Goal: Transaction & Acquisition: Purchase product/service

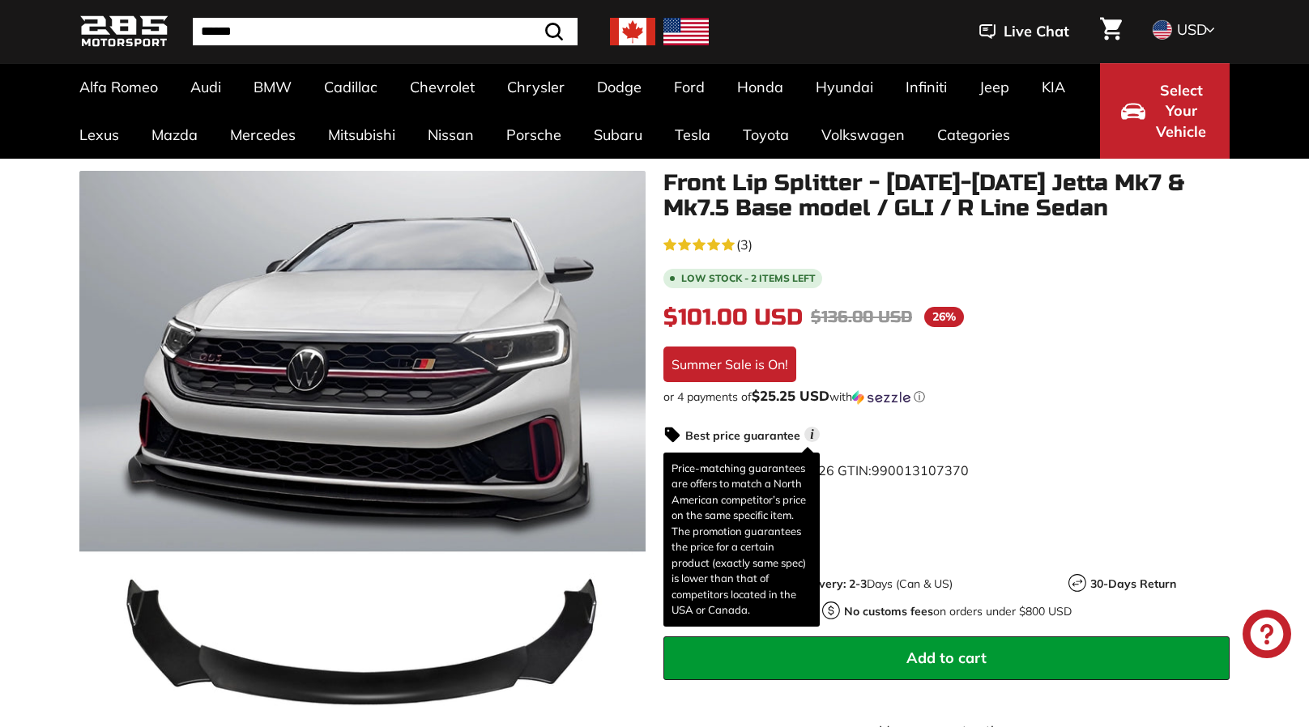
scroll to position [109, 0]
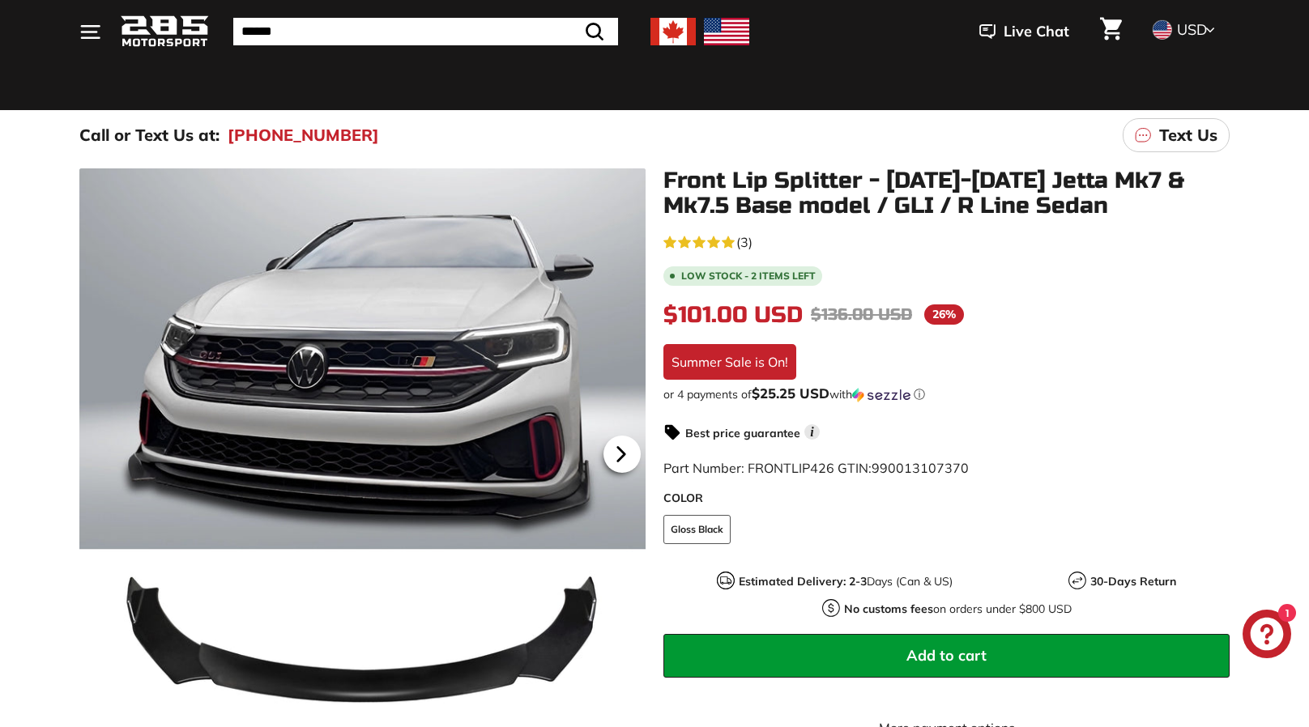
click at [622, 445] on icon at bounding box center [621, 454] width 37 height 37
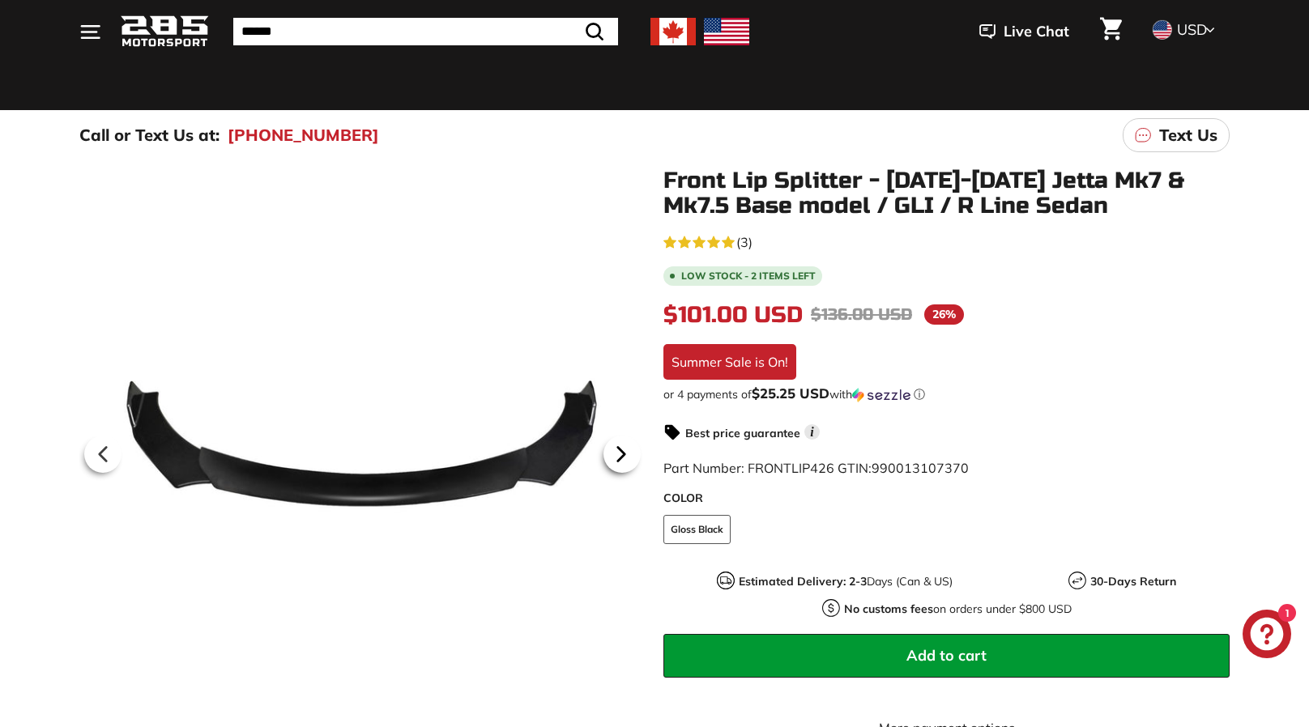
click at [622, 445] on icon at bounding box center [621, 454] width 37 height 37
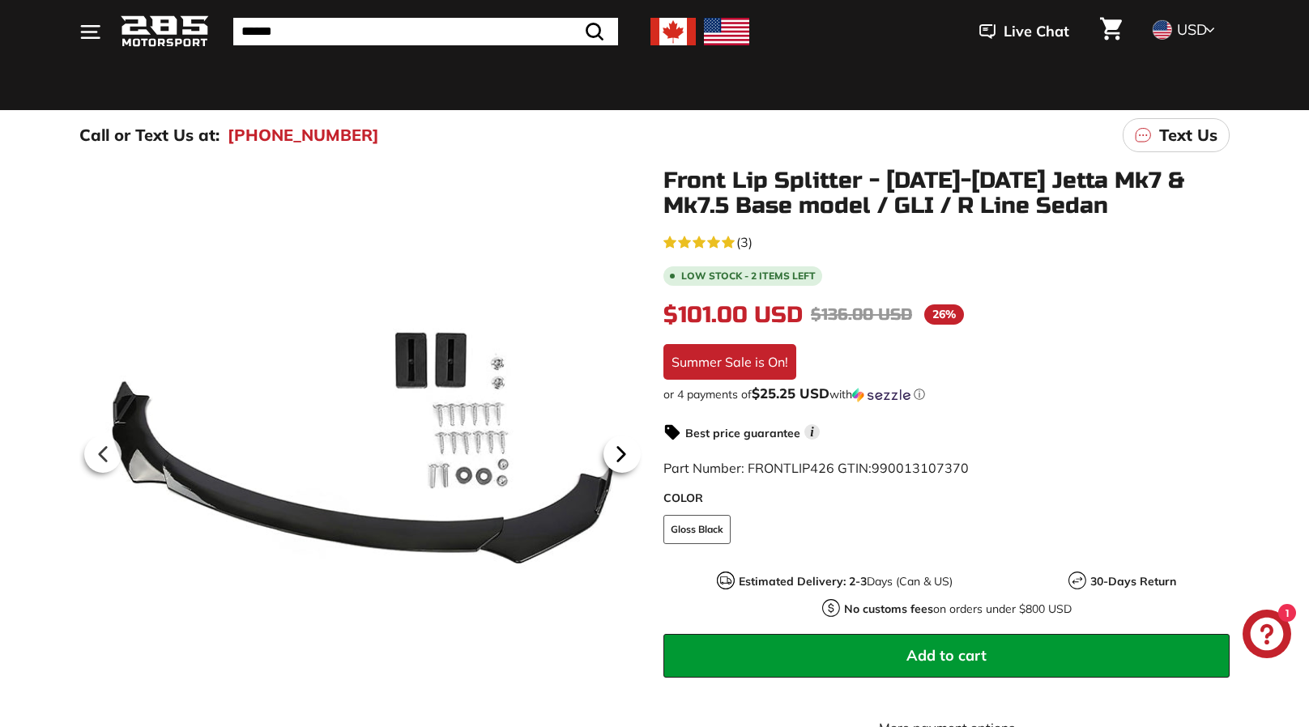
click at [622, 445] on icon at bounding box center [621, 454] width 37 height 37
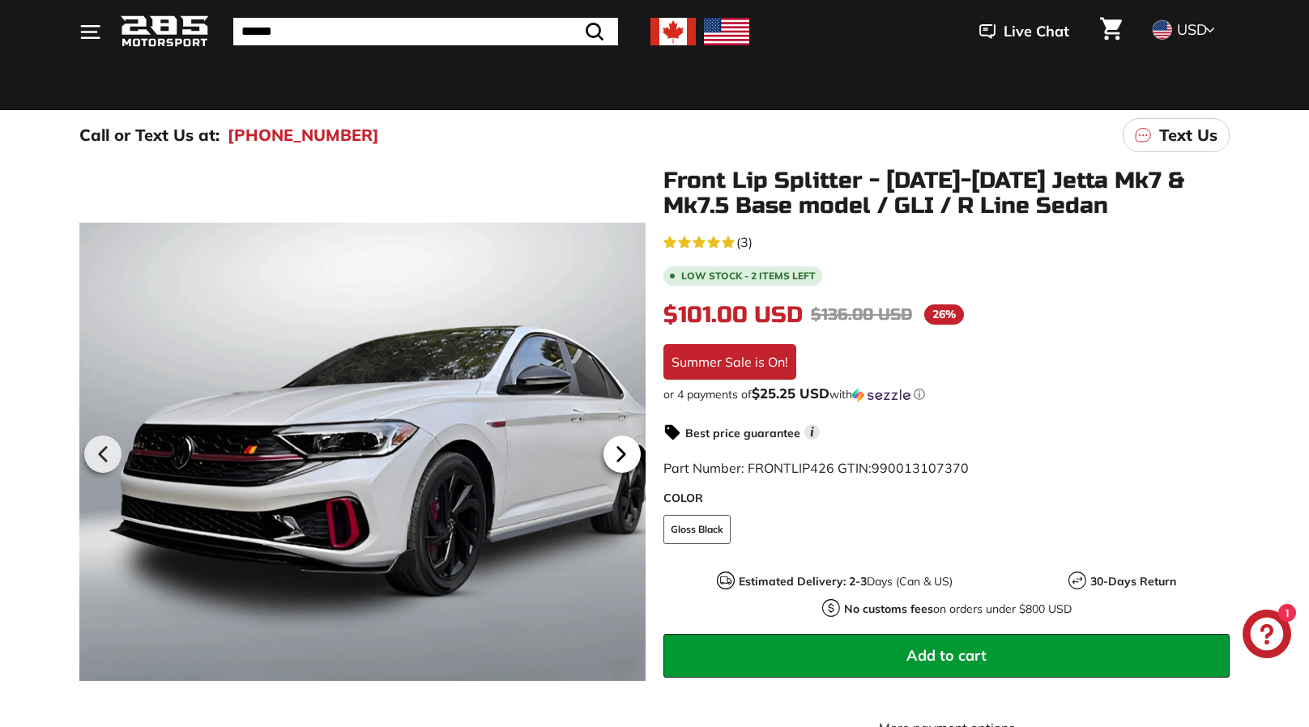
click at [622, 445] on icon at bounding box center [621, 454] width 37 height 37
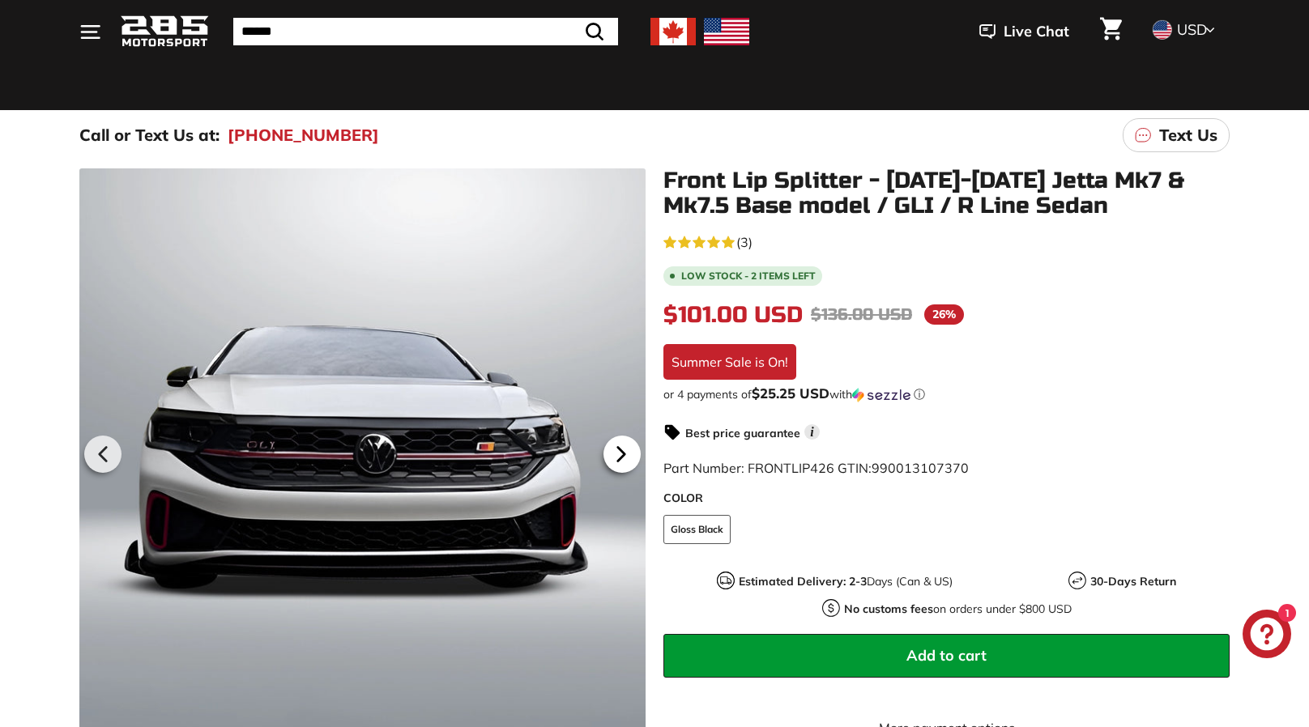
click at [622, 445] on icon at bounding box center [621, 454] width 37 height 37
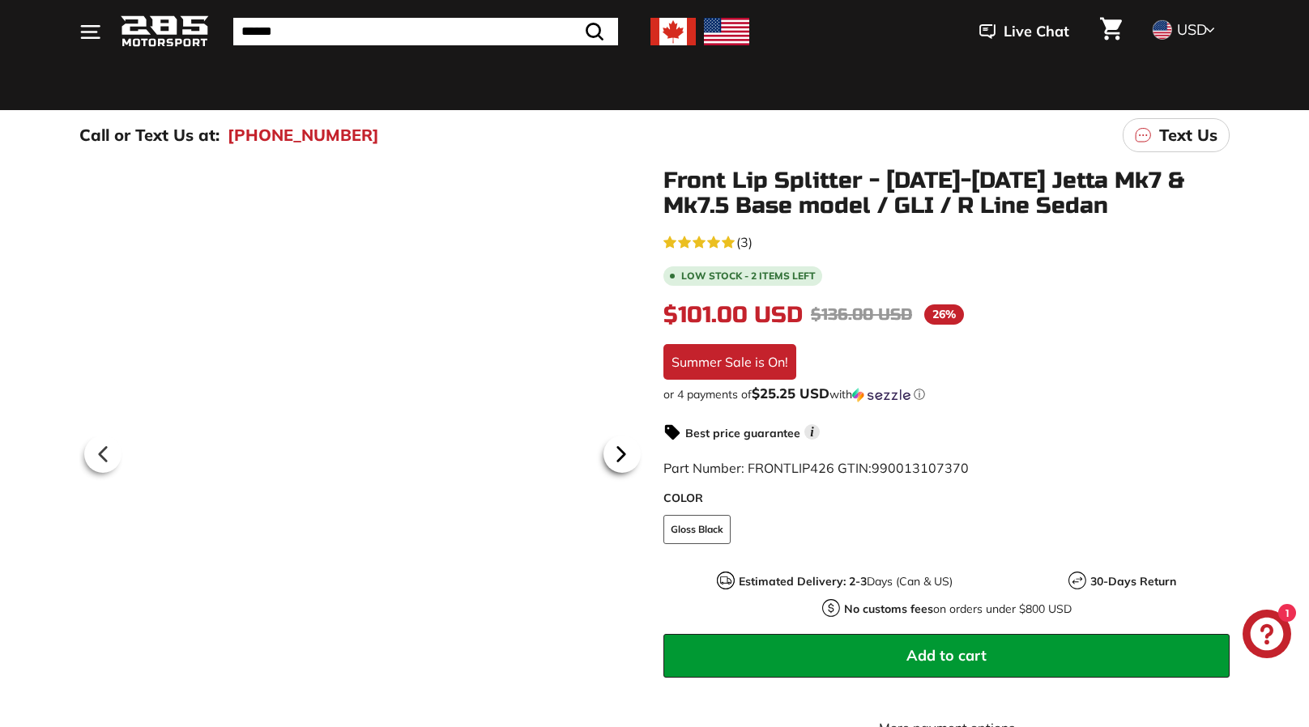
scroll to position [0, 264]
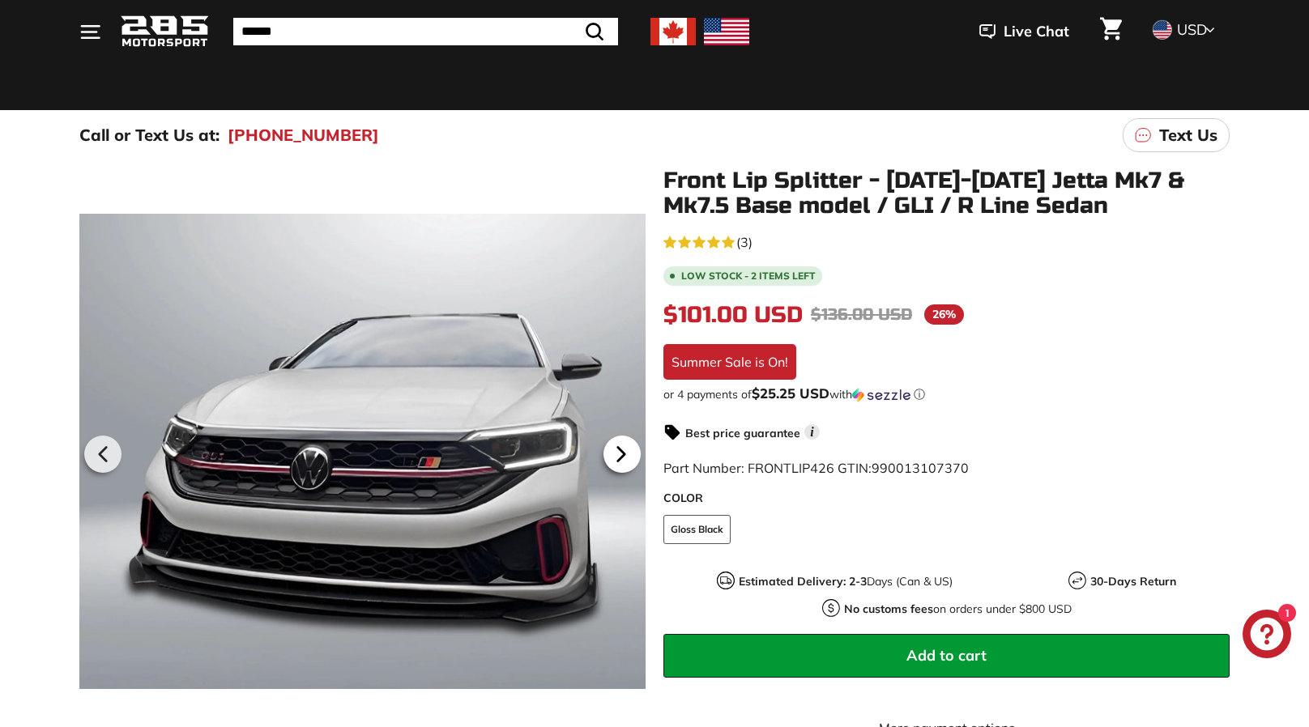
click at [622, 445] on icon at bounding box center [621, 454] width 37 height 37
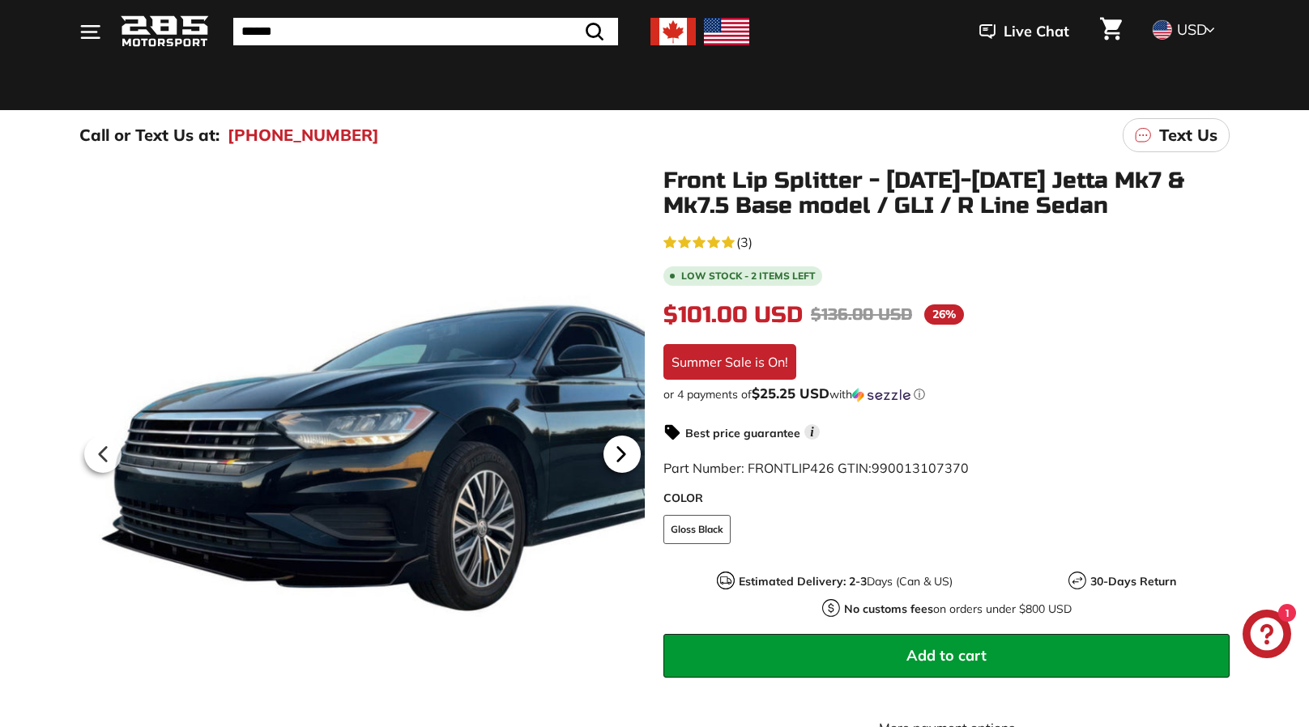
click at [622, 445] on icon at bounding box center [621, 454] width 37 height 37
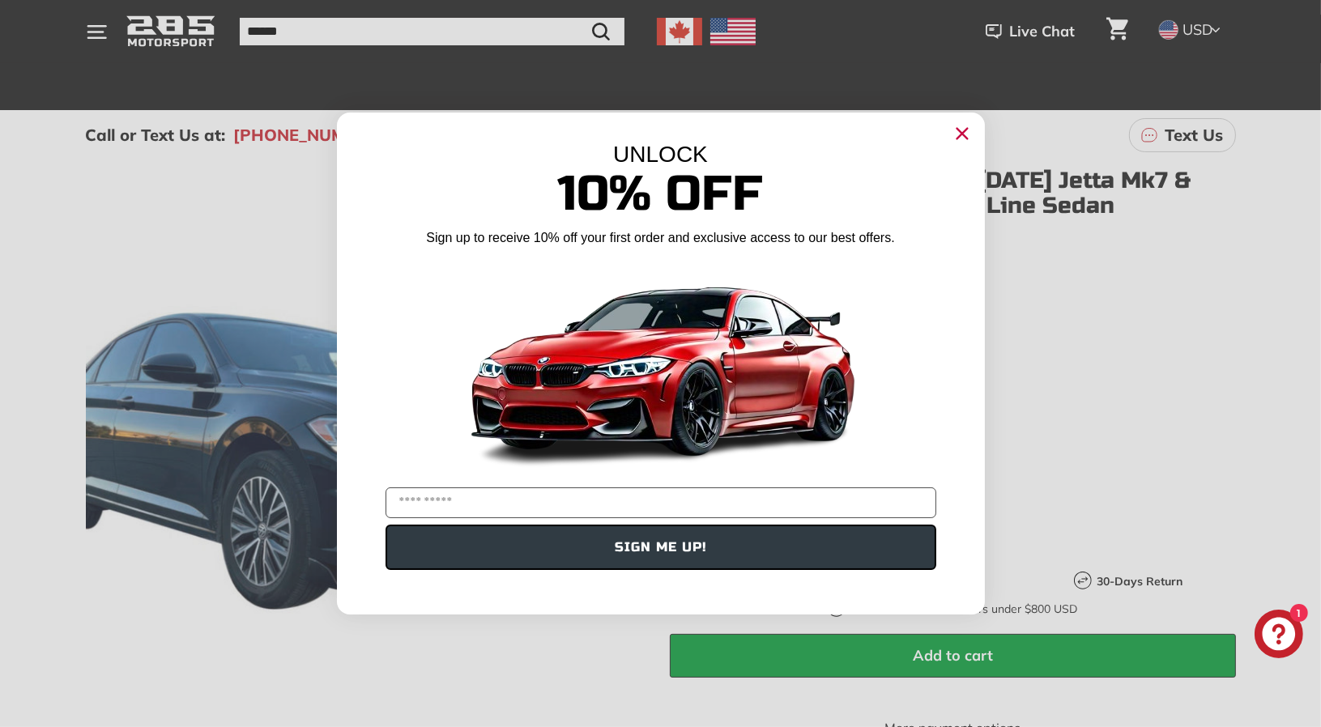
click at [622, 445] on div "UNLOCK 10% Off Sign up to receive 10% off your first order and exclusive access…" at bounding box center [661, 356] width 648 height 486
click at [965, 132] on circle "Close dialog" at bounding box center [961, 133] width 24 height 24
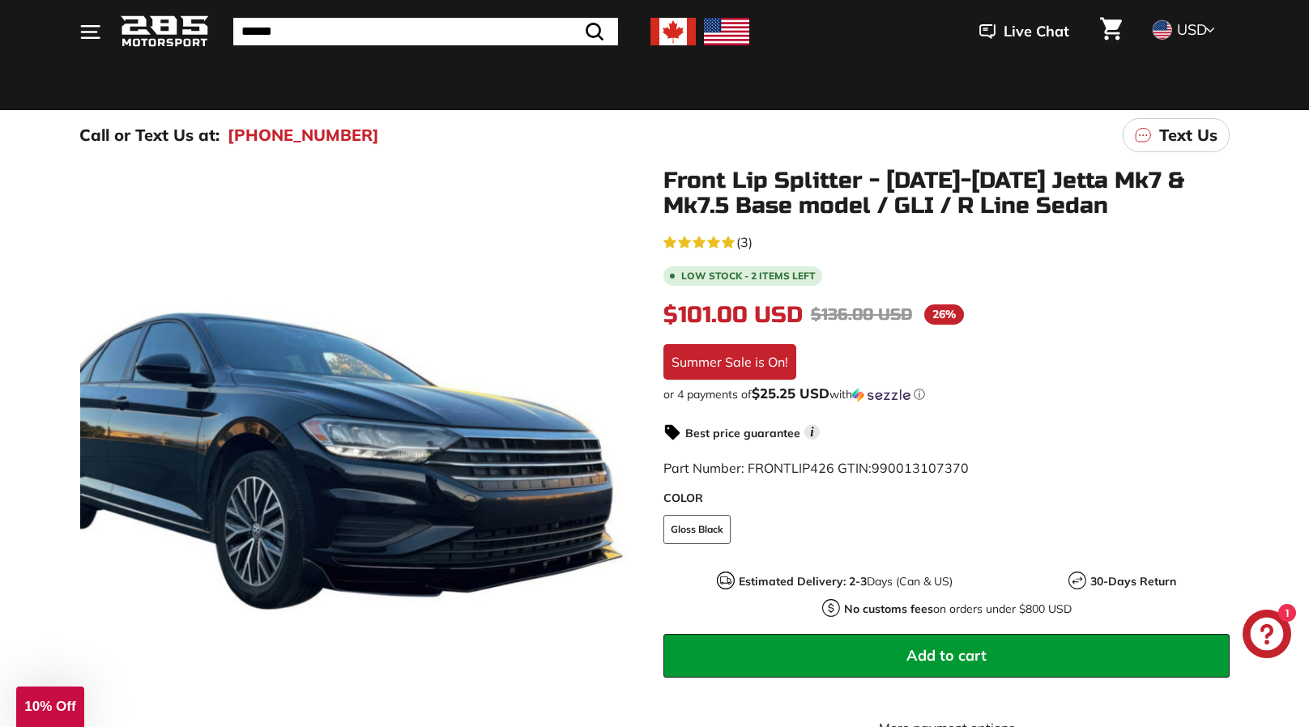
click at [683, 23] on img at bounding box center [672, 32] width 45 height 28
click at [667, 26] on img at bounding box center [672, 32] width 45 height 28
click at [615, 447] on icon at bounding box center [621, 454] width 37 height 37
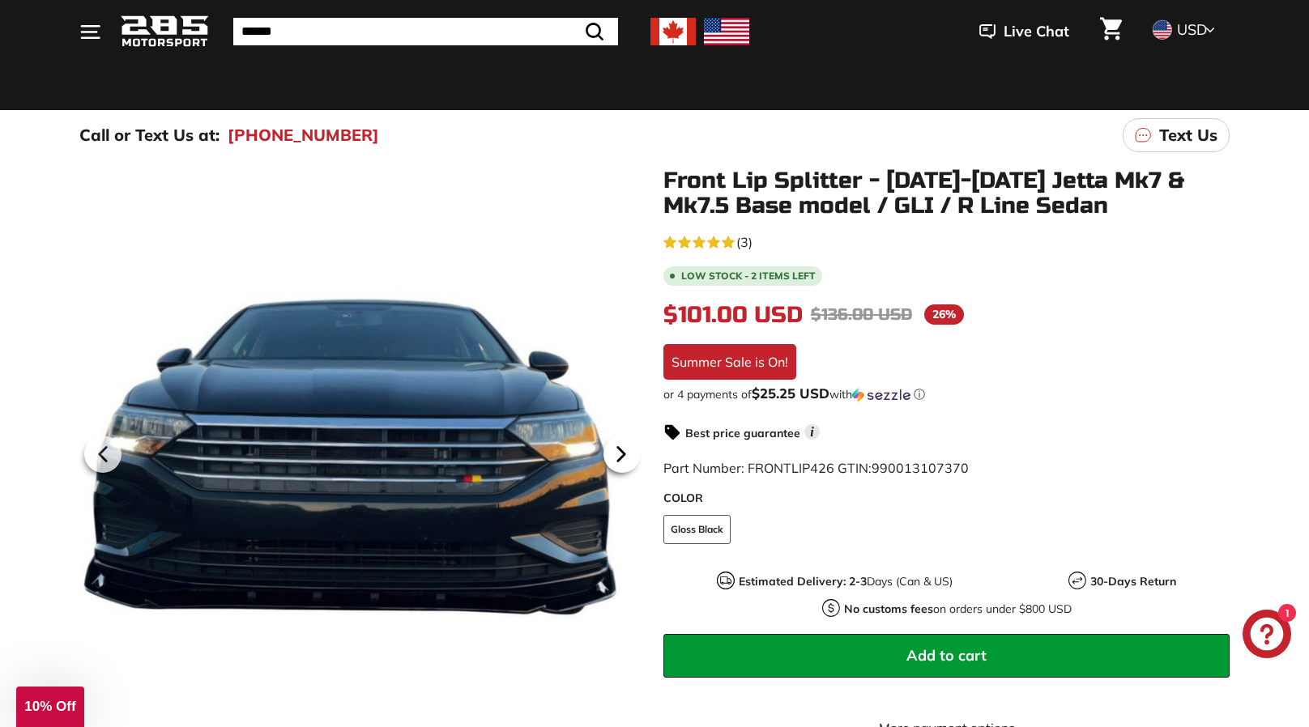
scroll to position [0, 381]
click at [615, 447] on icon at bounding box center [621, 454] width 37 height 37
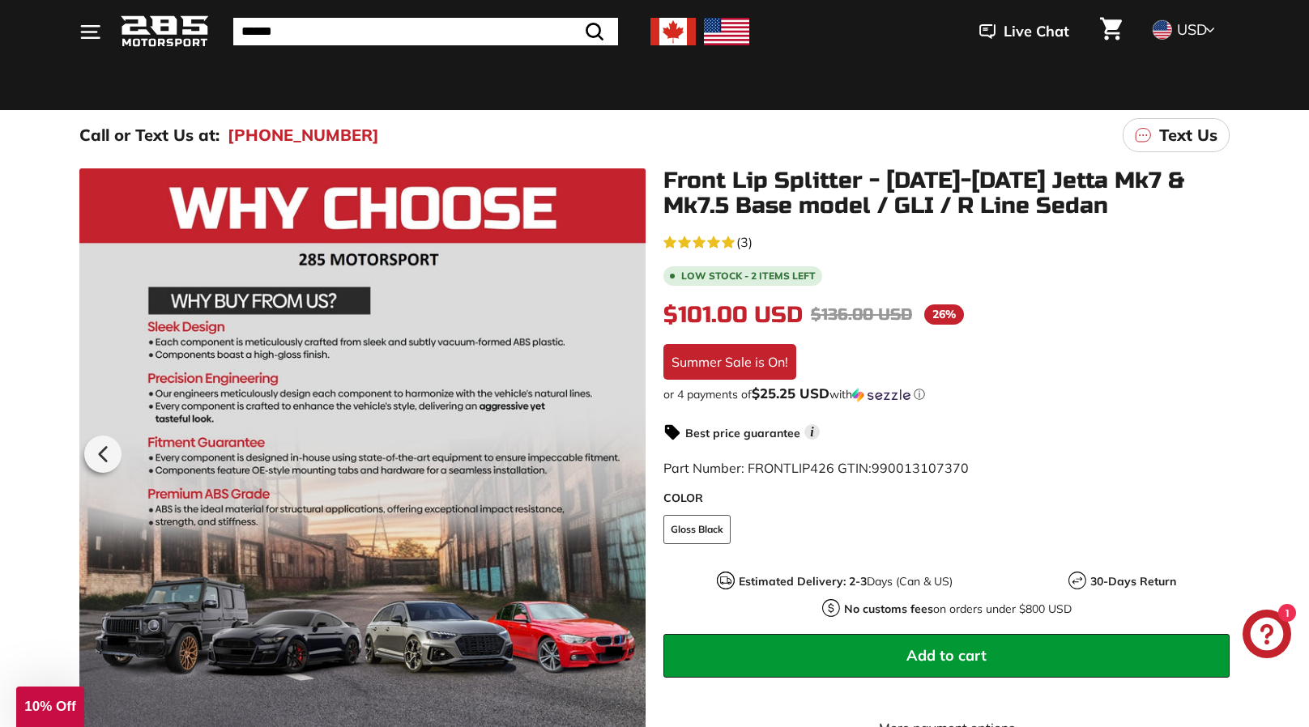
click at [615, 447] on div at bounding box center [362, 451] width 566 height 566
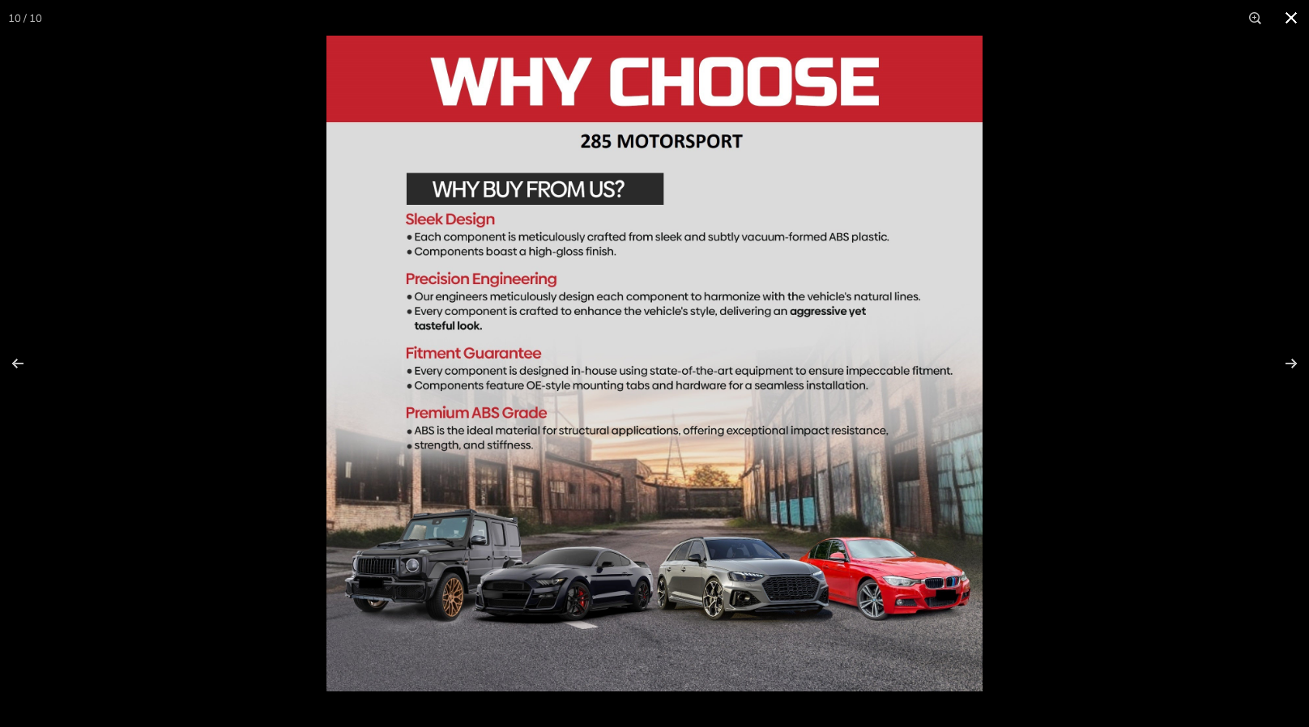
click at [998, 374] on div at bounding box center [980, 399] width 1309 height 727
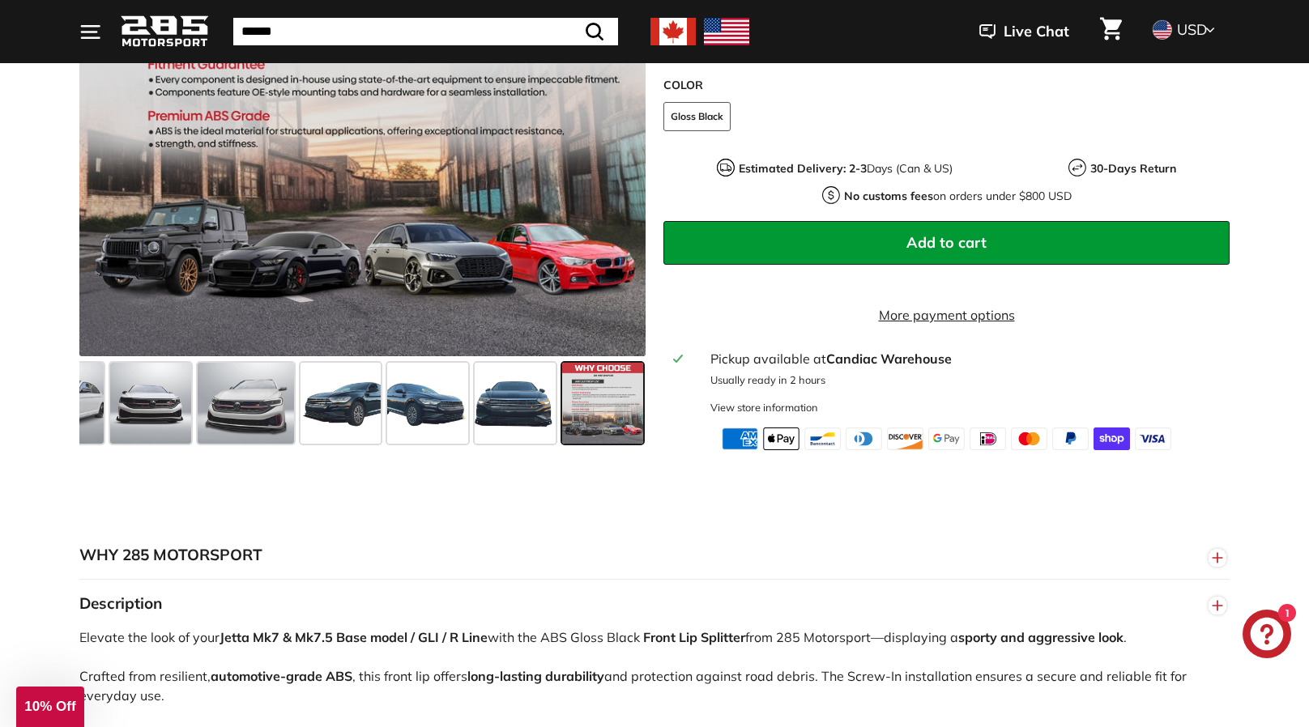
scroll to position [518, 0]
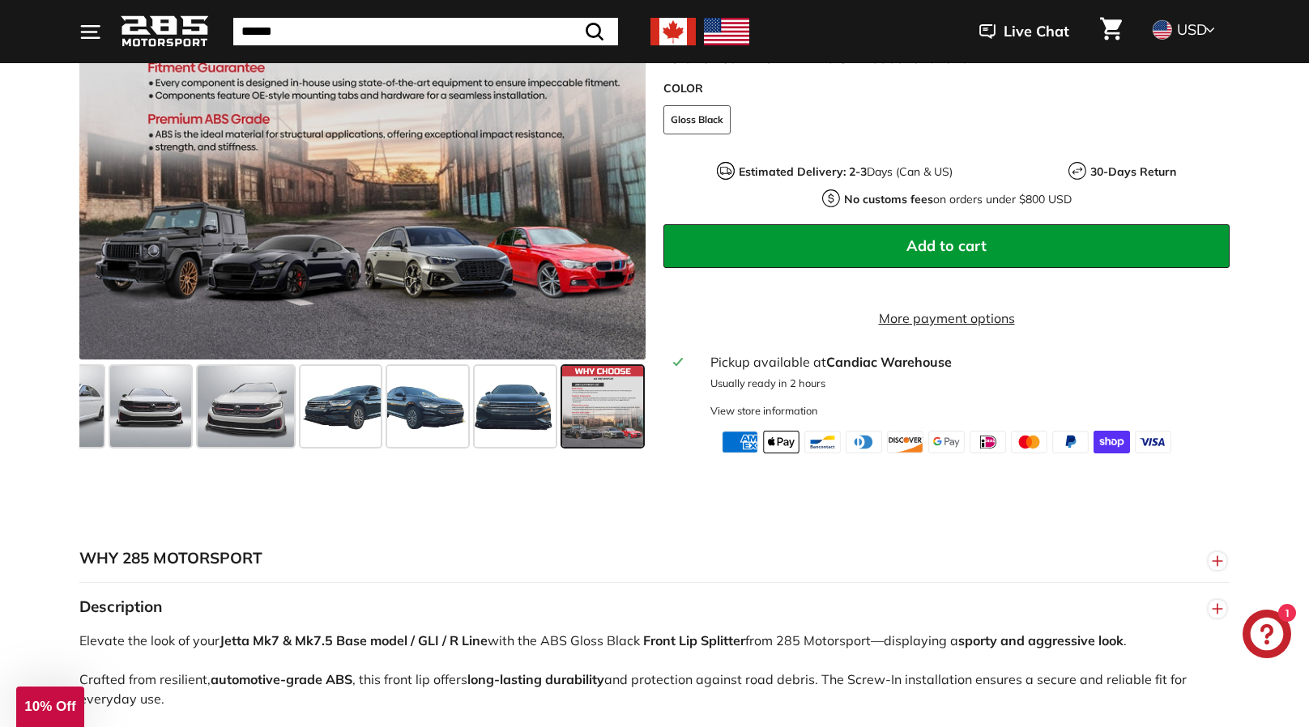
click at [326, 23] on input "Search" at bounding box center [425, 32] width 385 height 28
type input "**********"
click at [530, 18] on button ".cls-1{fill:none;stroke:#000;stroke-miterlimit:10;stroke-width:2px} Search" at bounding box center [553, 32] width 47 height 28
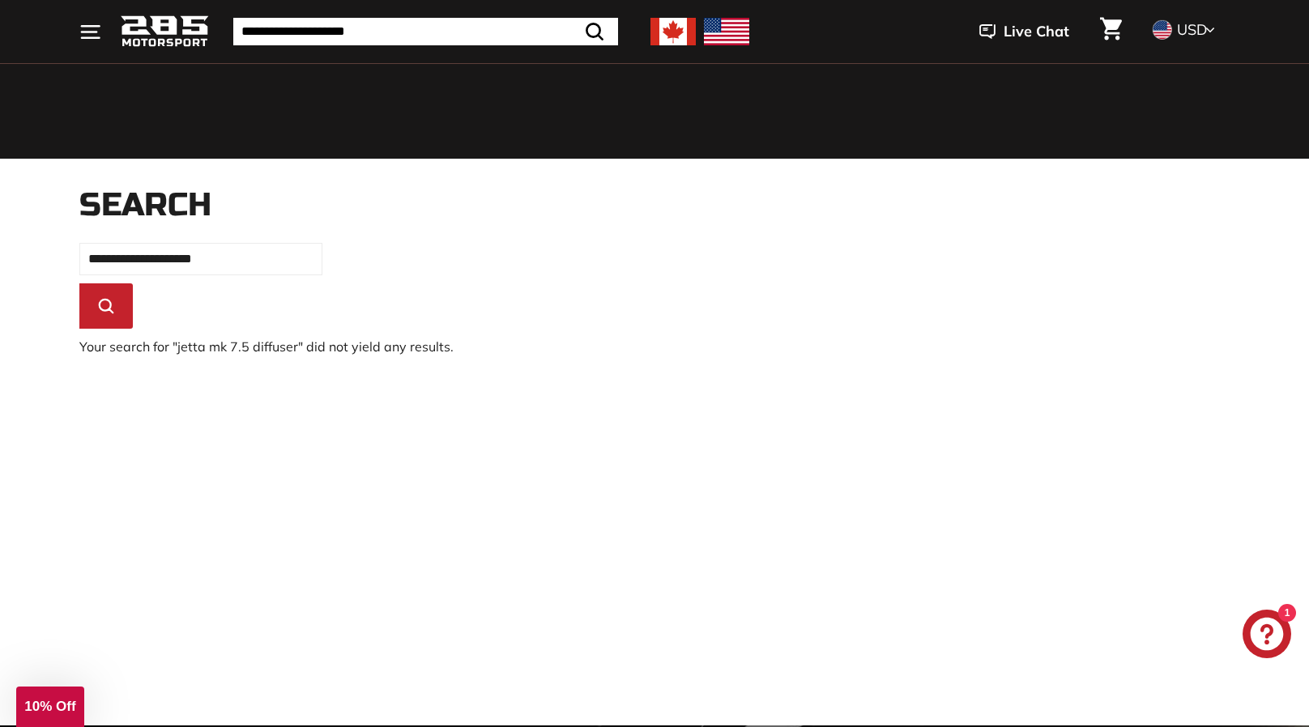
scroll to position [96, 0]
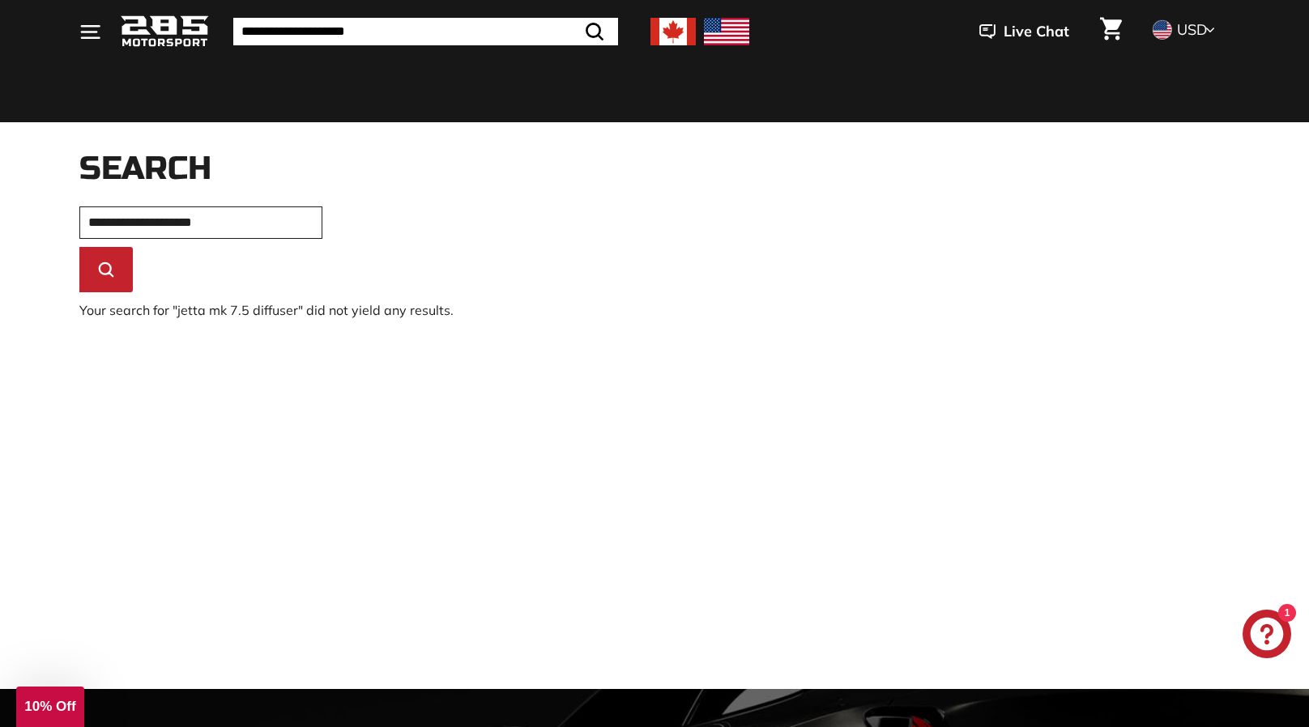
click at [219, 219] on input "**********" at bounding box center [200, 223] width 243 height 32
type input "**********"
click at [79, 247] on button ".cls-1{fill:none;stroke:#000;stroke-miterlimit:10;stroke-width:2px} Search" at bounding box center [105, 269] width 53 height 45
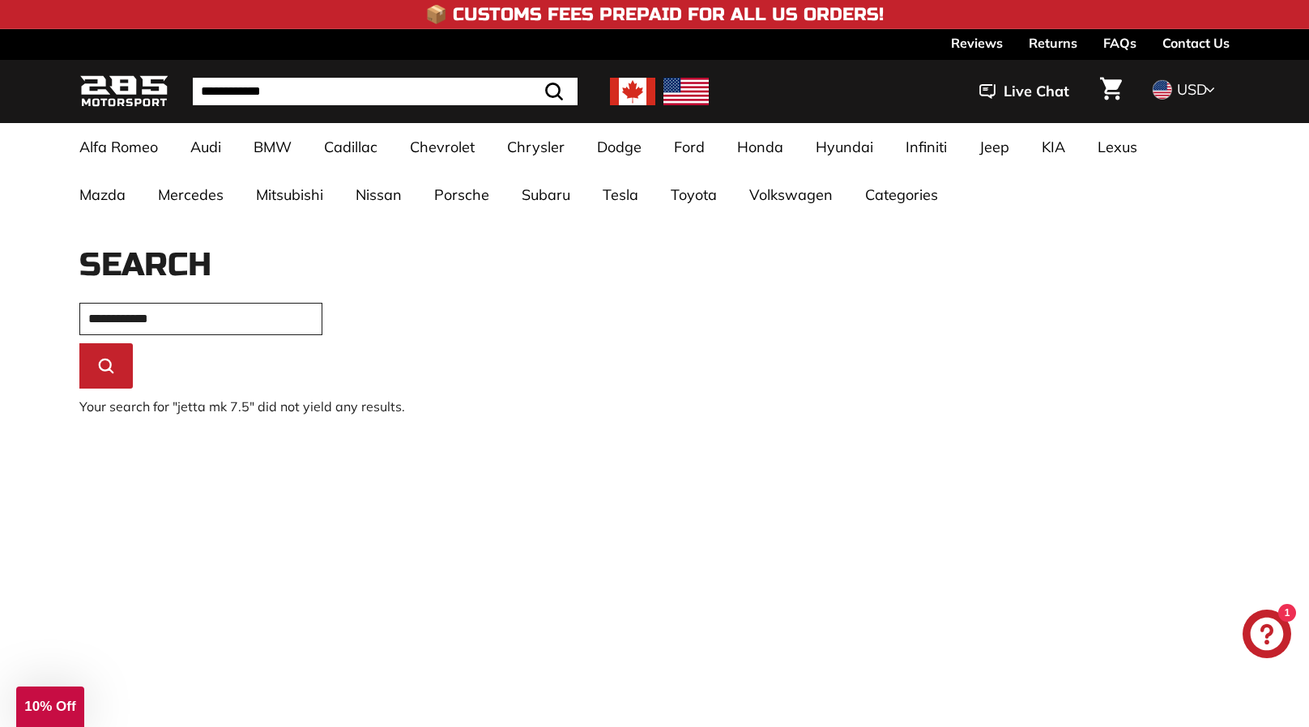
click at [138, 317] on input "**********" at bounding box center [200, 319] width 243 height 32
type input "**********"
click at [79, 343] on button ".cls-1{fill:none;stroke:#000;stroke-miterlimit:10;stroke-width:2px} Search" at bounding box center [105, 365] width 53 height 45
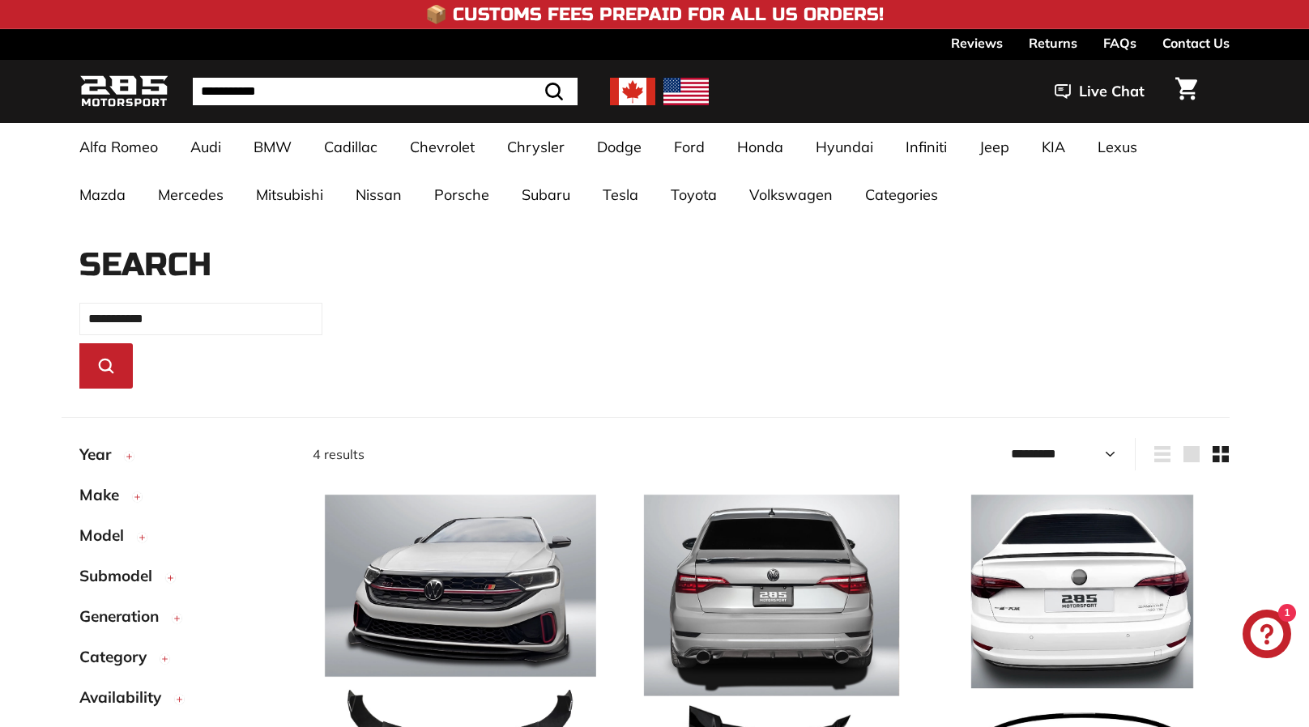
select select "*********"
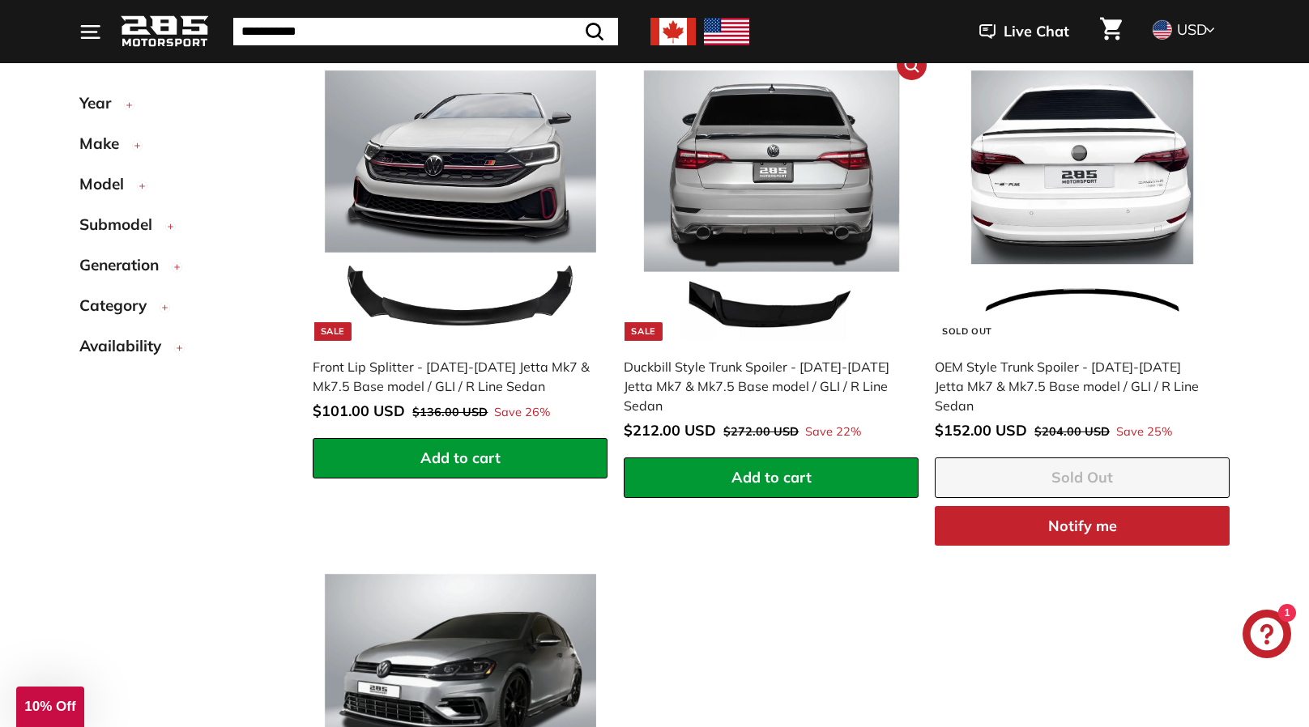
scroll to position [423, 0]
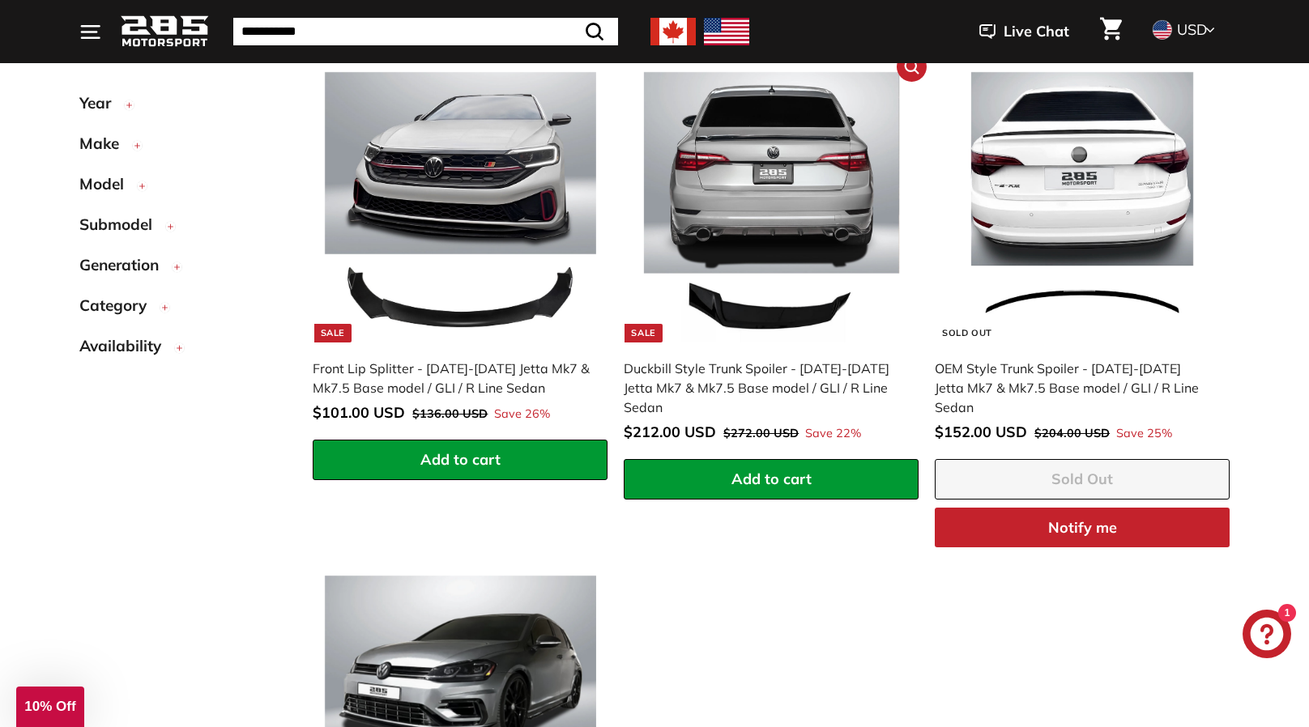
click at [741, 334] on img at bounding box center [771, 207] width 271 height 271
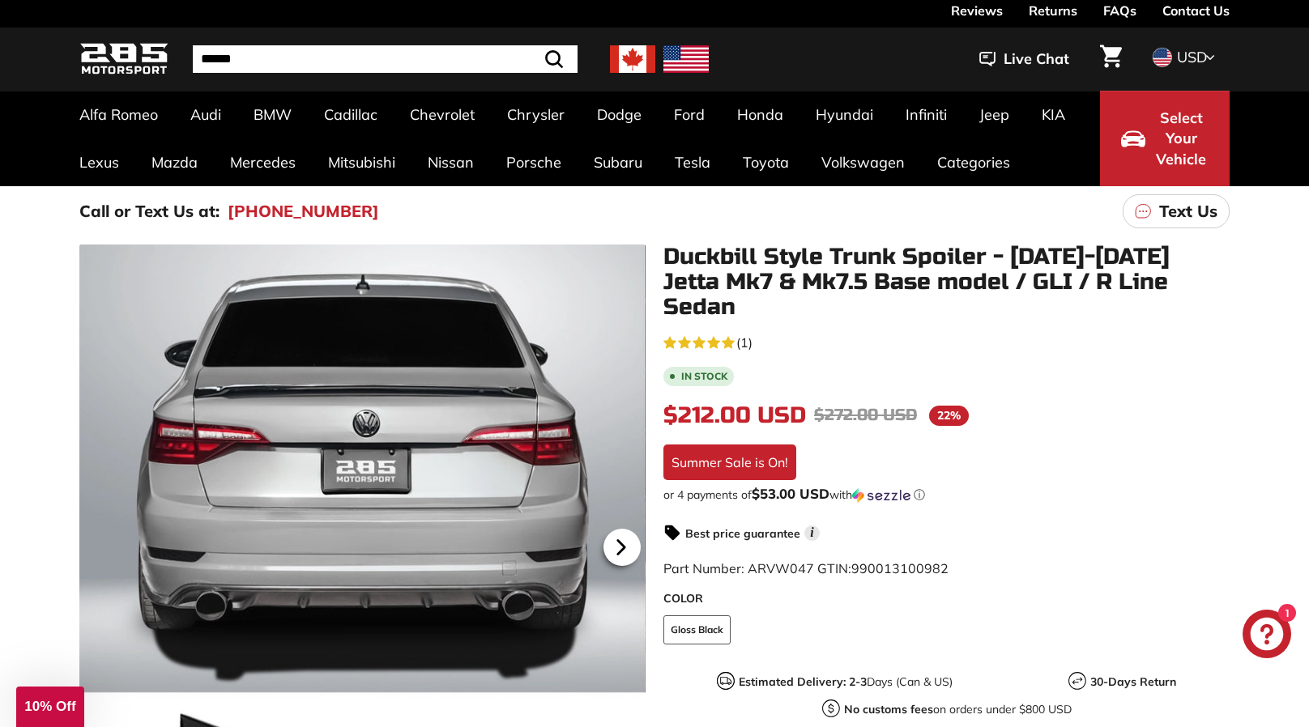
click at [611, 547] on icon at bounding box center [621, 547] width 37 height 37
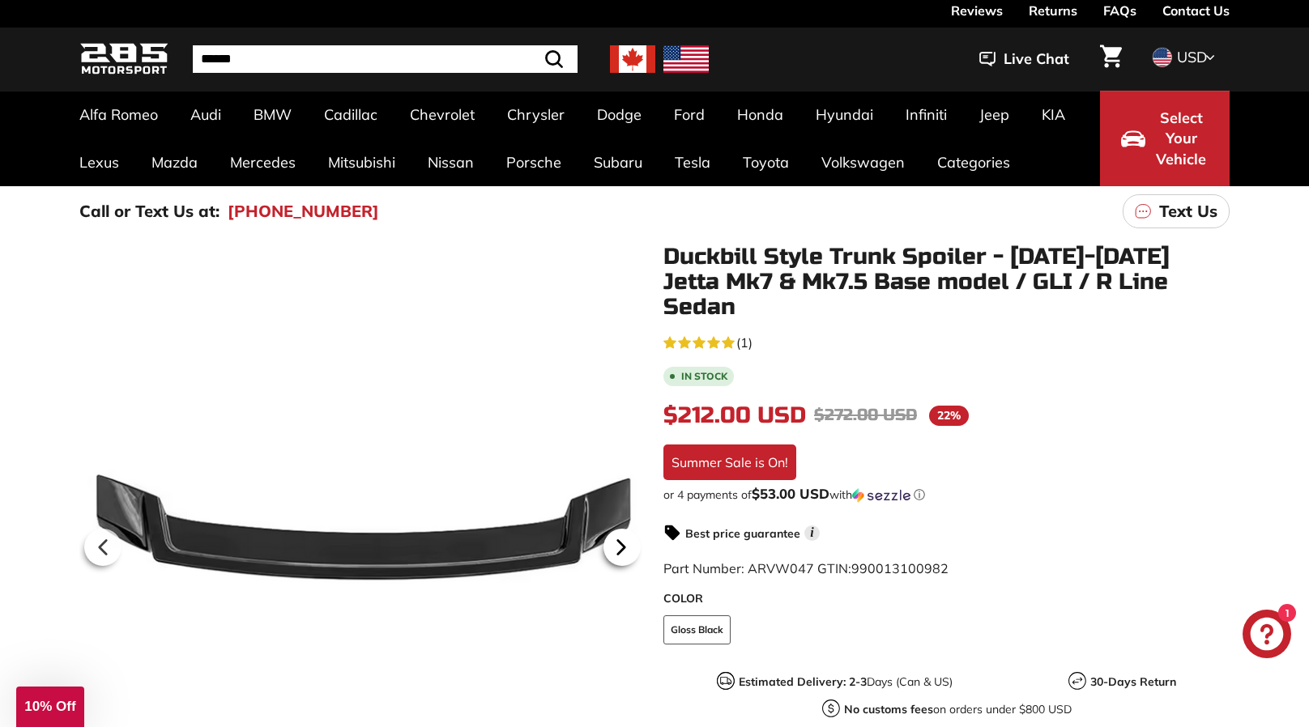
click at [611, 547] on icon at bounding box center [621, 547] width 37 height 37
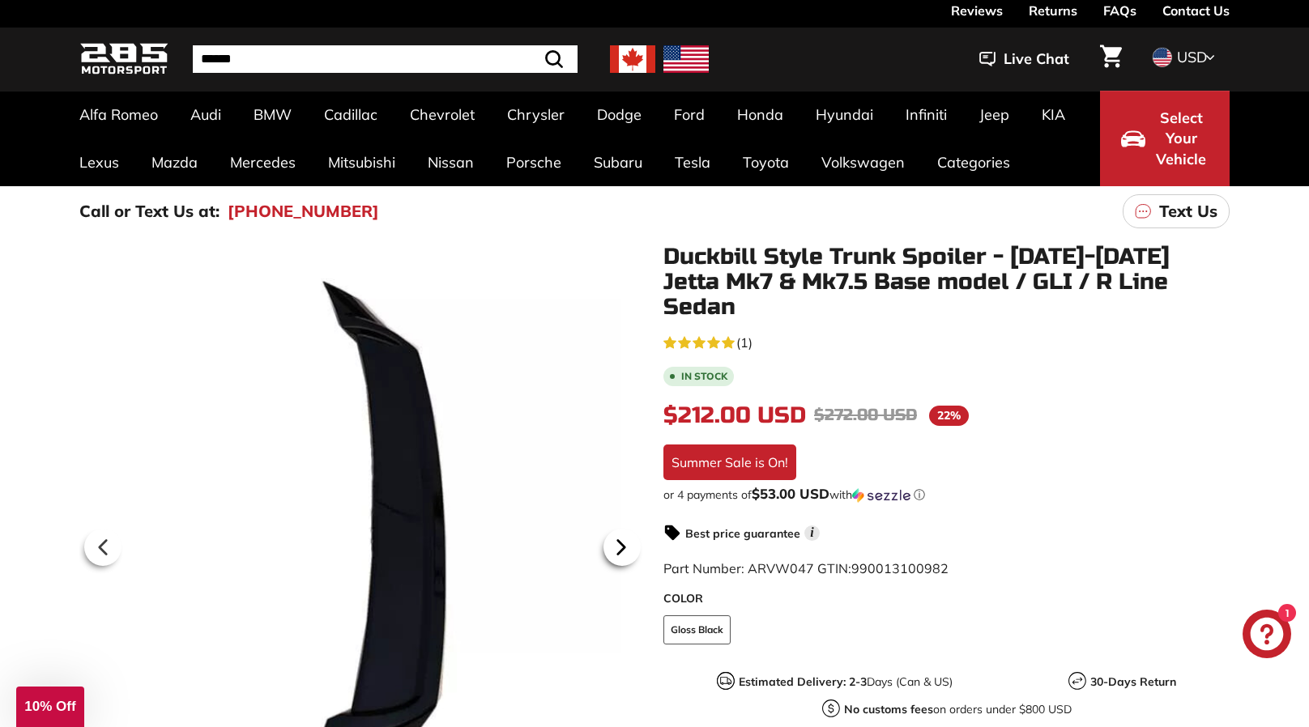
click at [611, 547] on icon at bounding box center [621, 547] width 37 height 37
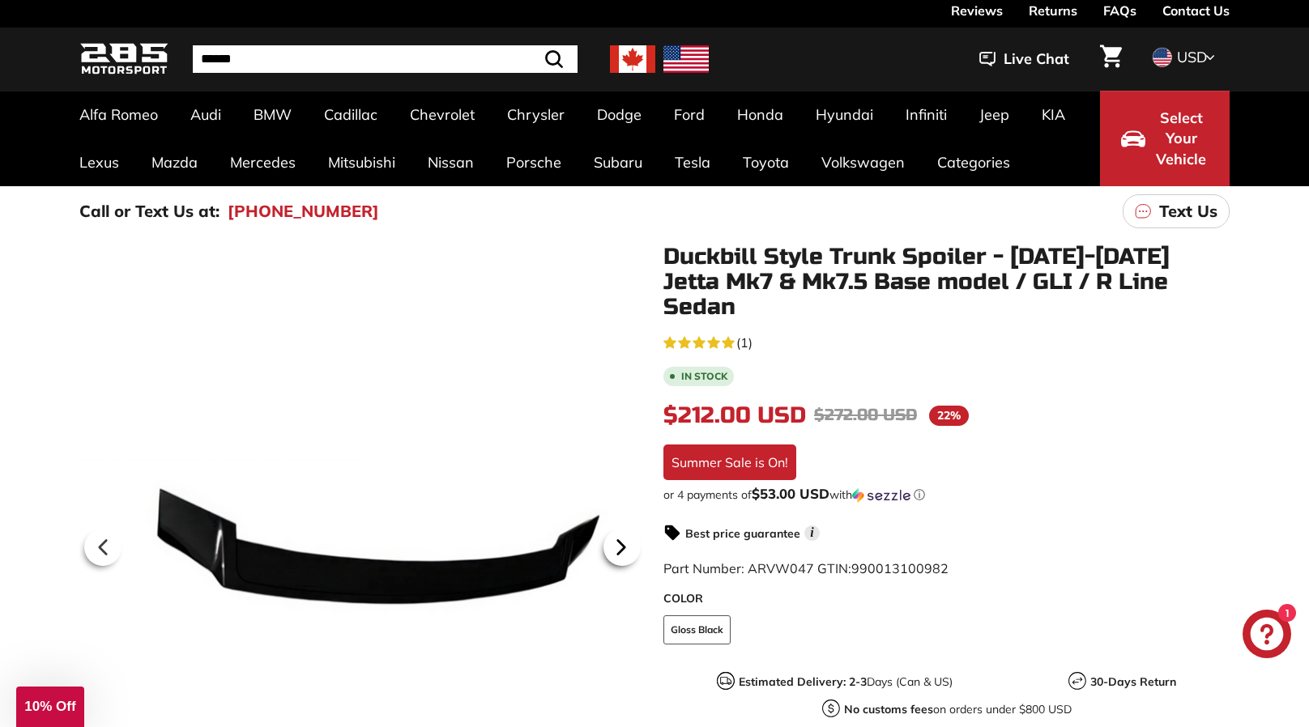
click at [611, 547] on icon at bounding box center [621, 547] width 37 height 37
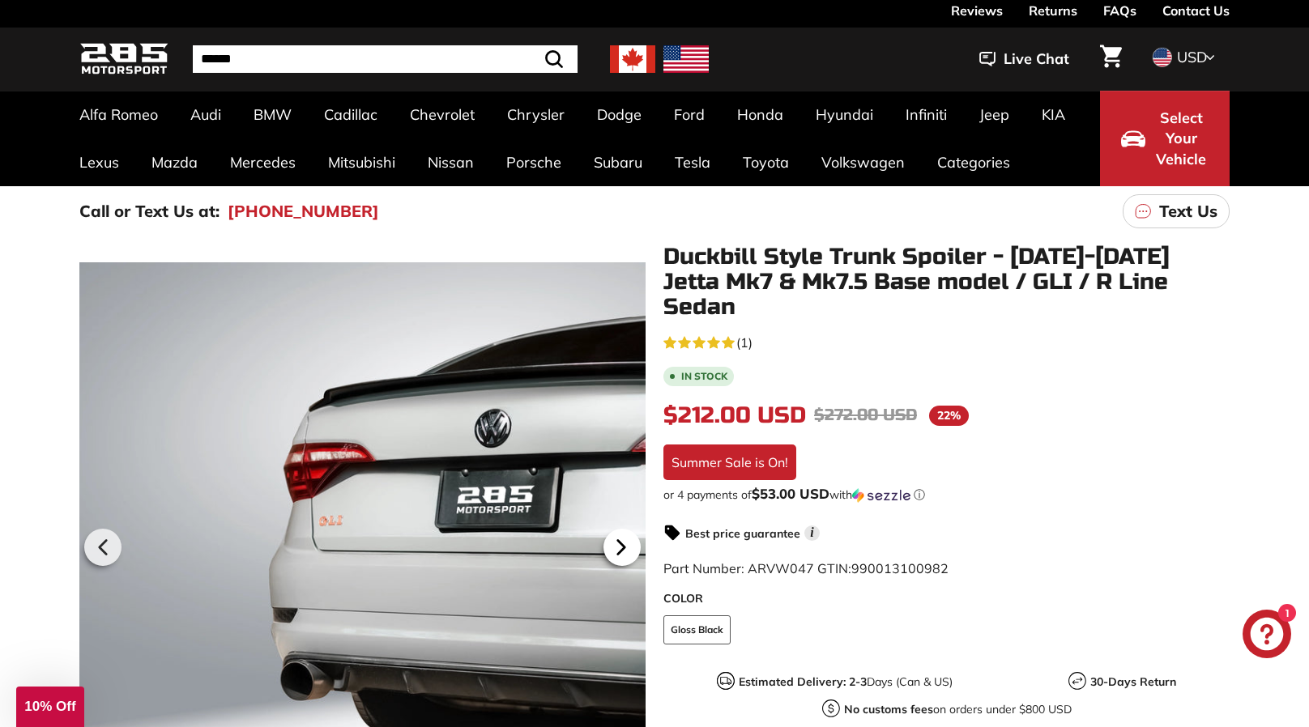
click at [611, 547] on icon at bounding box center [621, 547] width 37 height 37
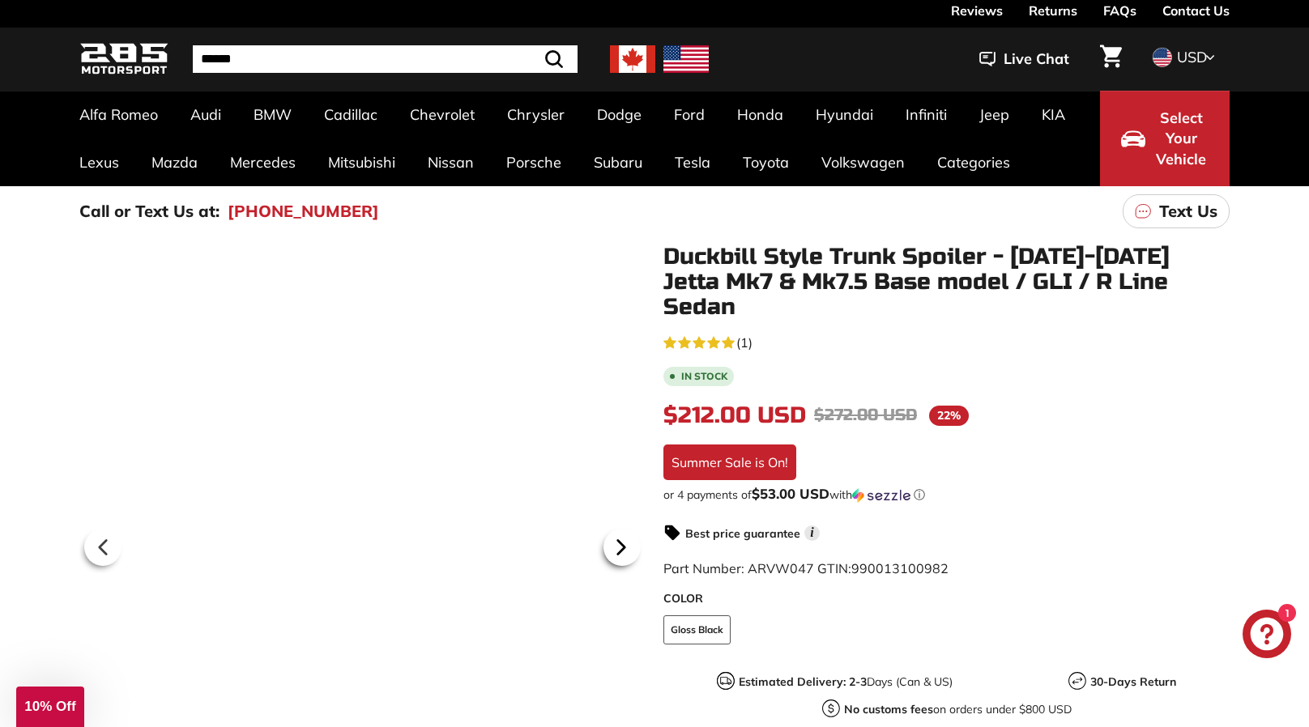
scroll to position [0, 155]
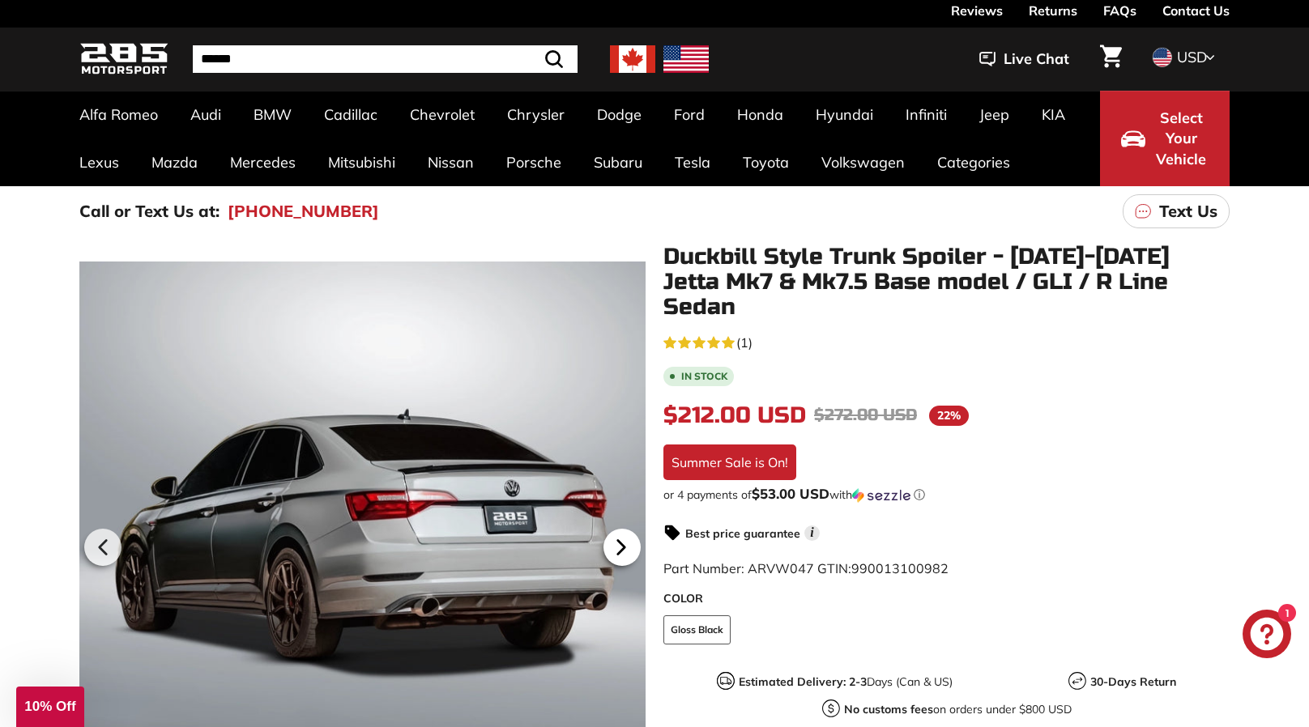
click at [611, 547] on icon at bounding box center [621, 547] width 37 height 37
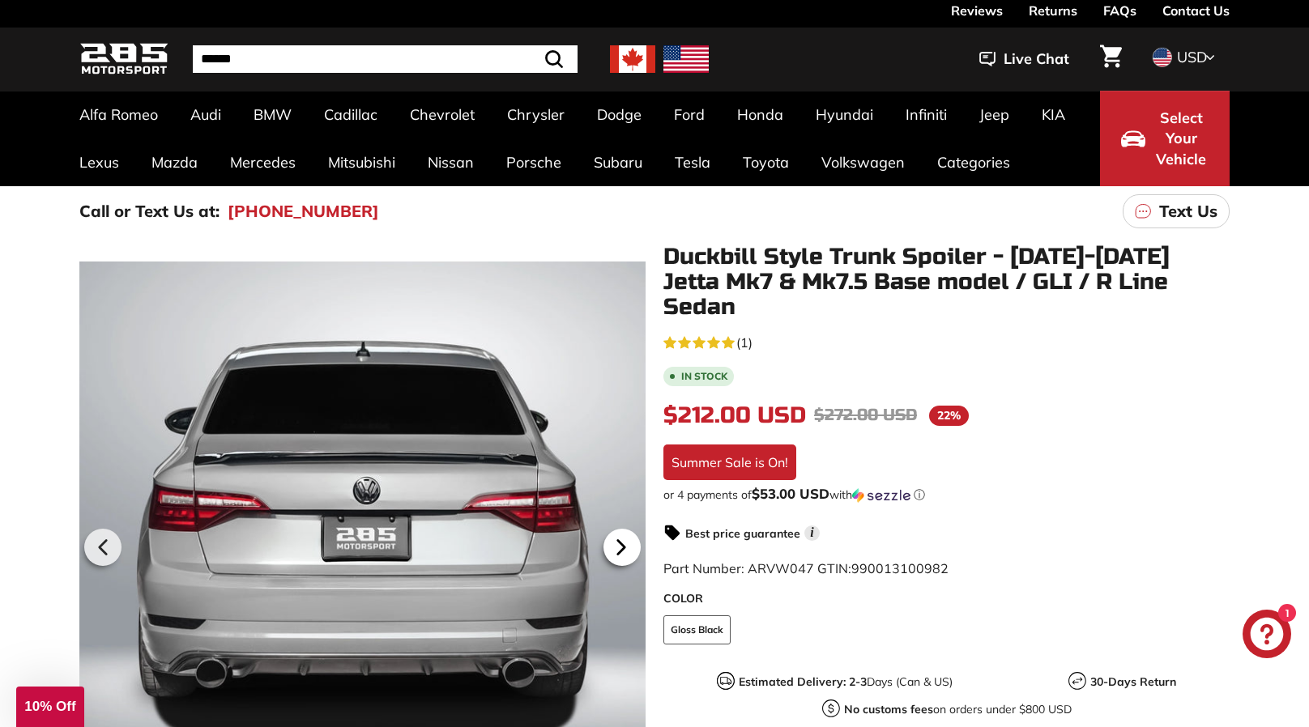
click at [611, 547] on icon at bounding box center [621, 547] width 37 height 37
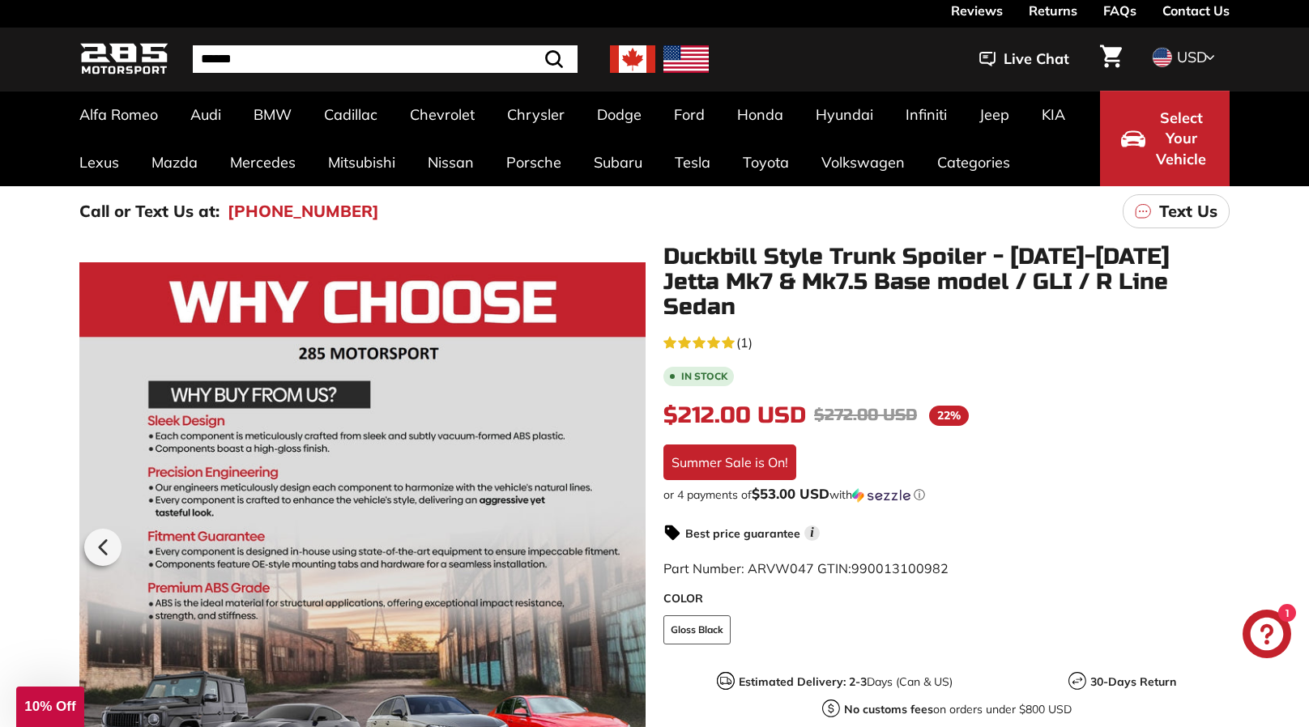
click at [611, 547] on div at bounding box center [362, 546] width 566 height 602
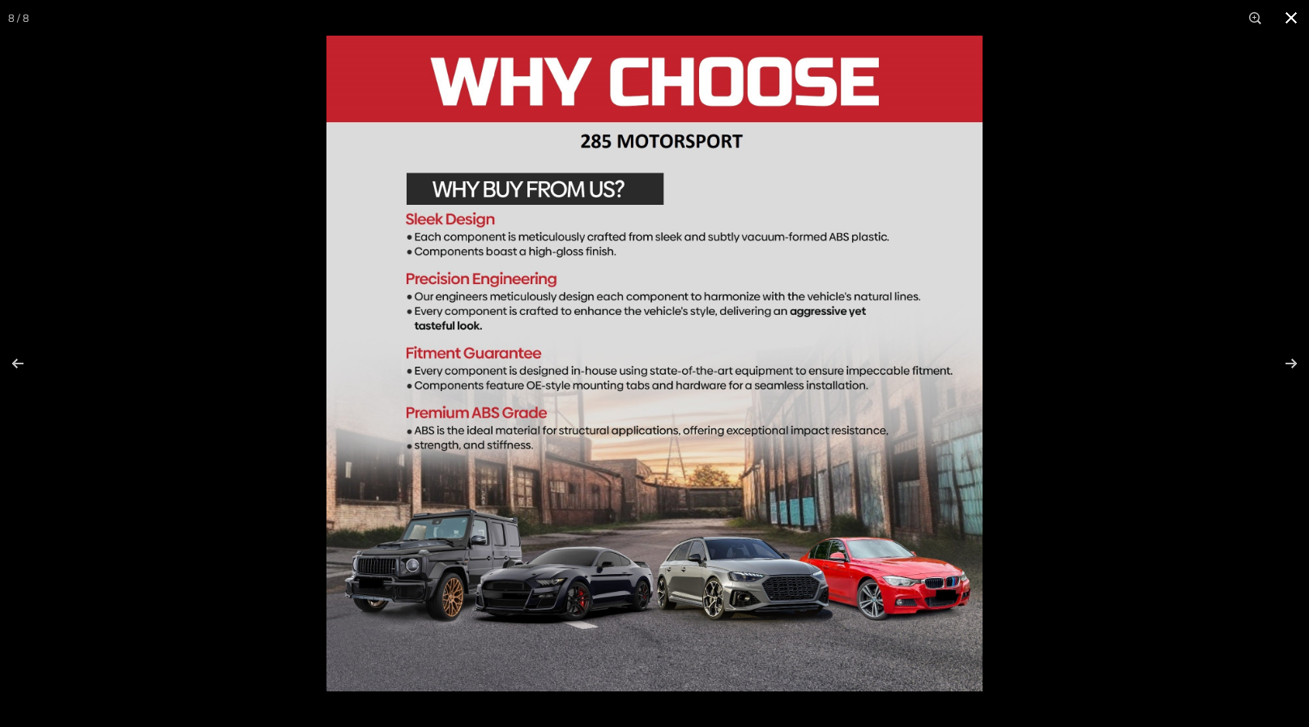
click at [1072, 471] on div at bounding box center [980, 399] width 1309 height 727
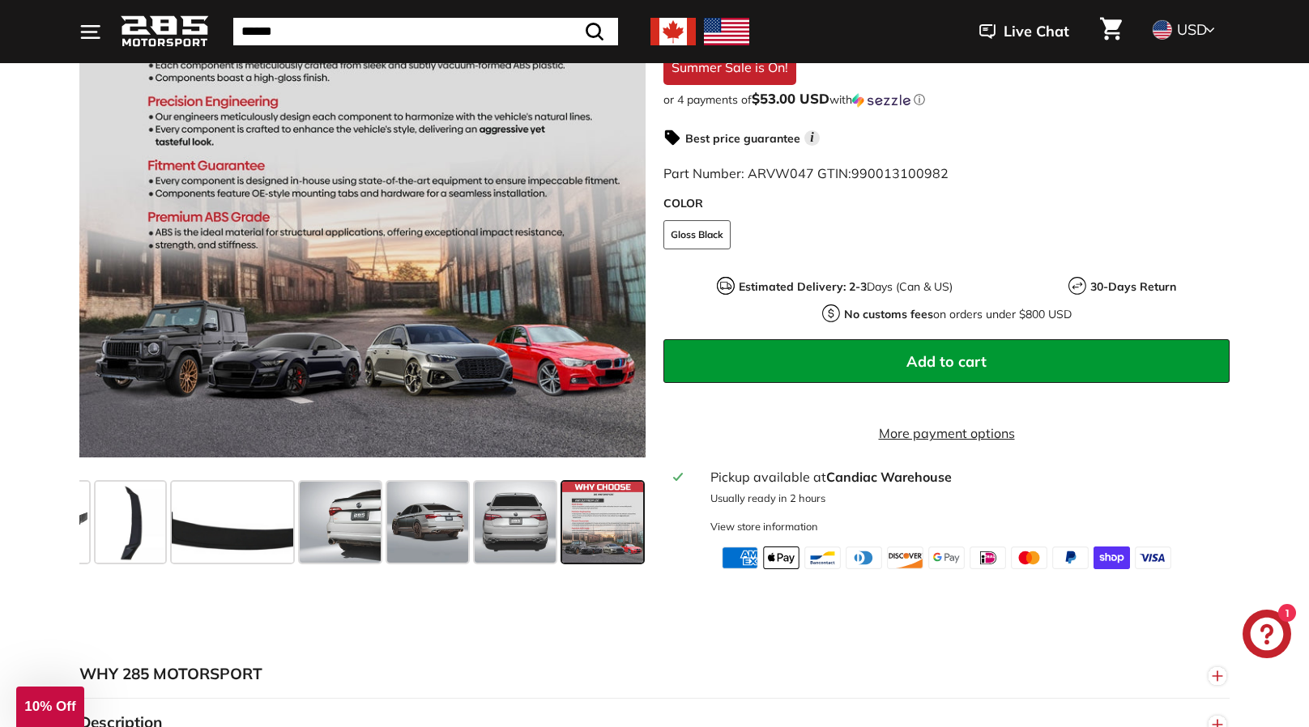
scroll to position [431, 0]
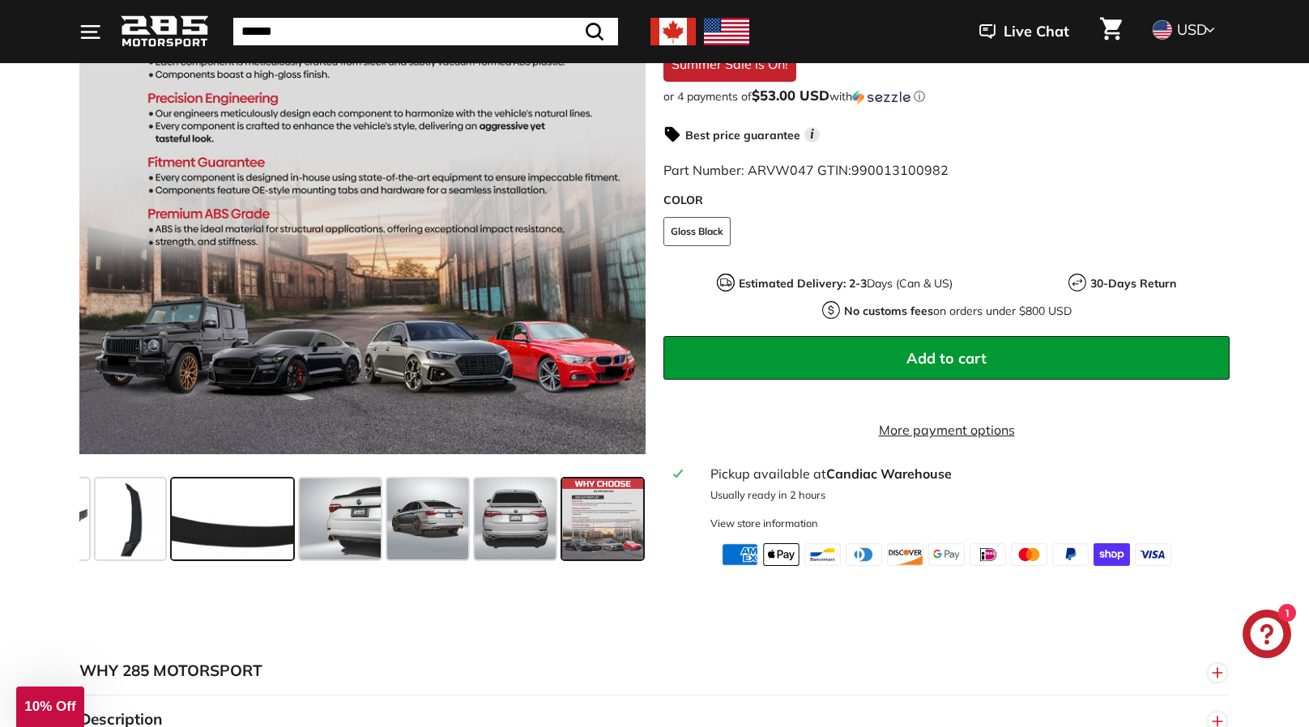
click at [267, 511] on span at bounding box center [232, 519] width 121 height 81
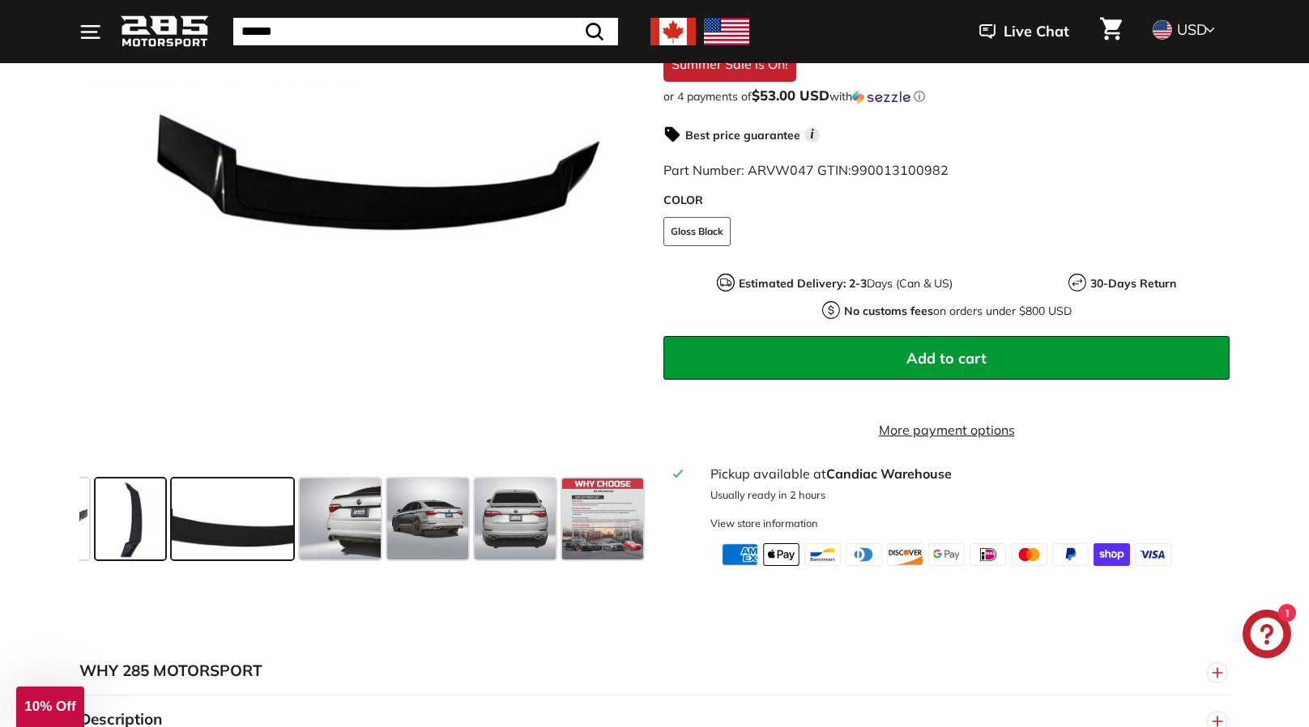
click at [130, 504] on span at bounding box center [131, 519] width 70 height 81
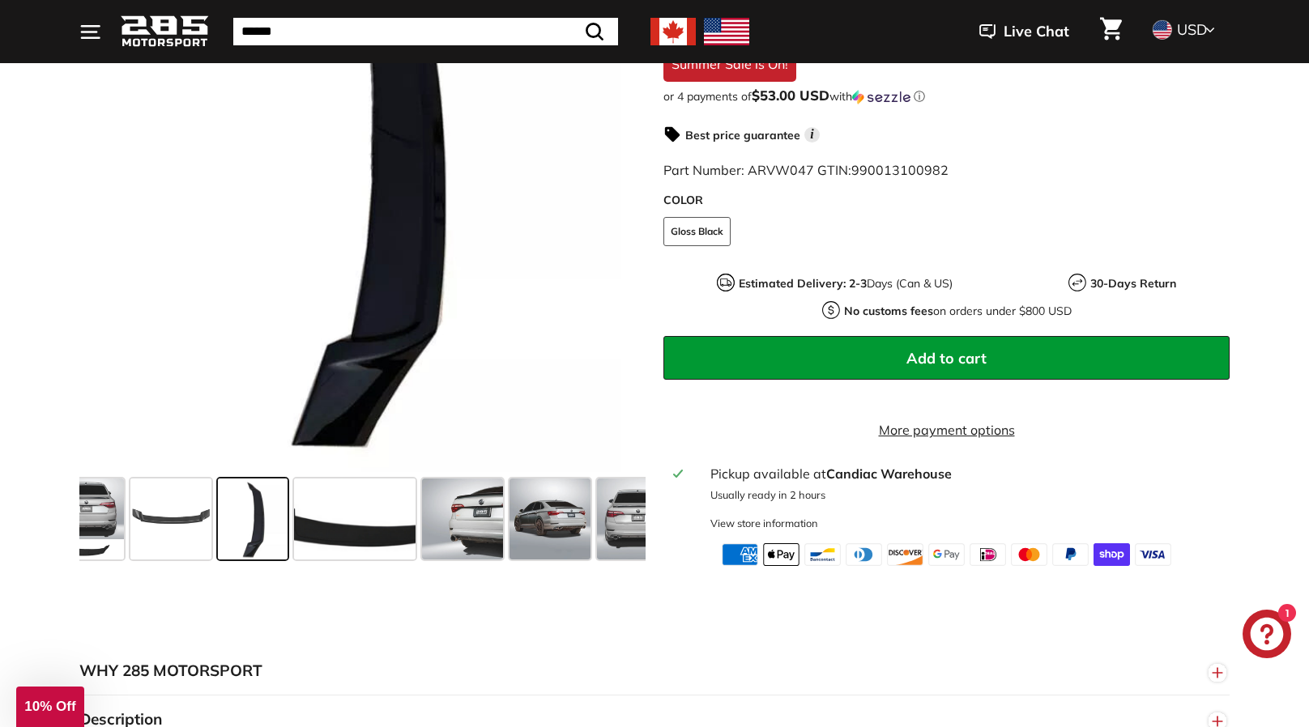
scroll to position [0, 0]
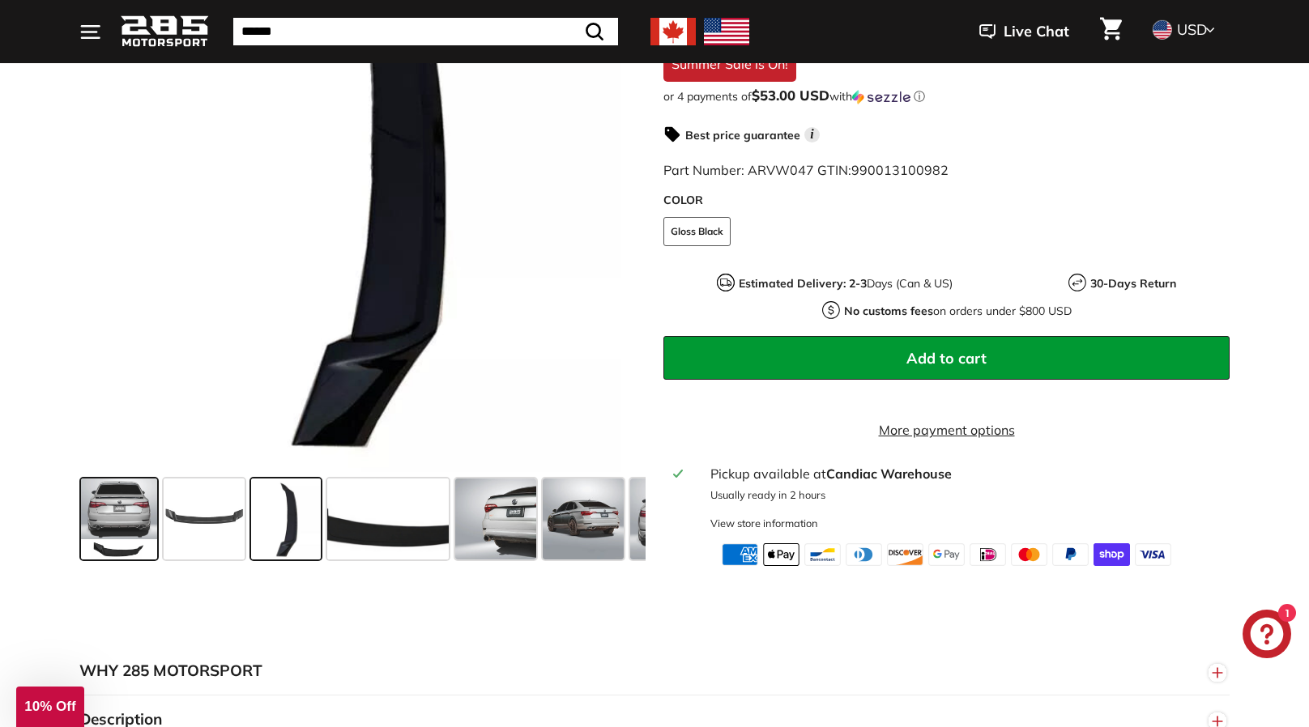
click at [97, 491] on span at bounding box center [119, 519] width 76 height 81
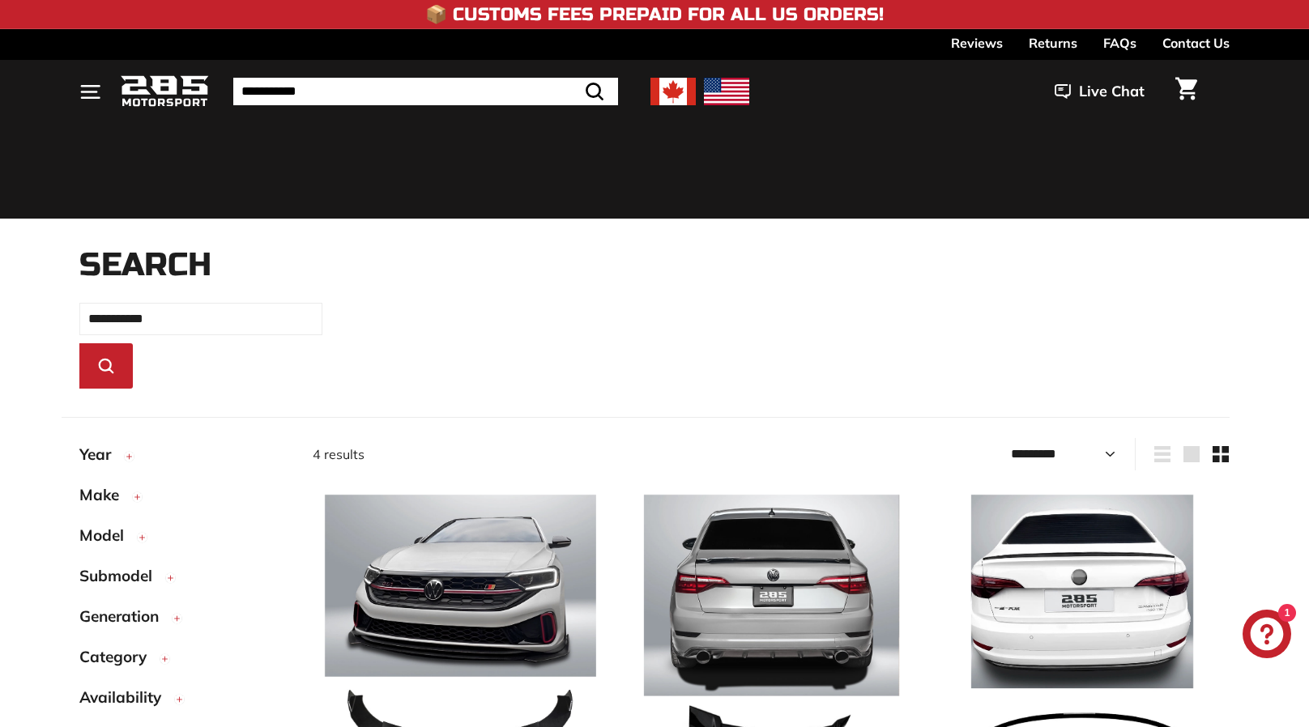
select select "*********"
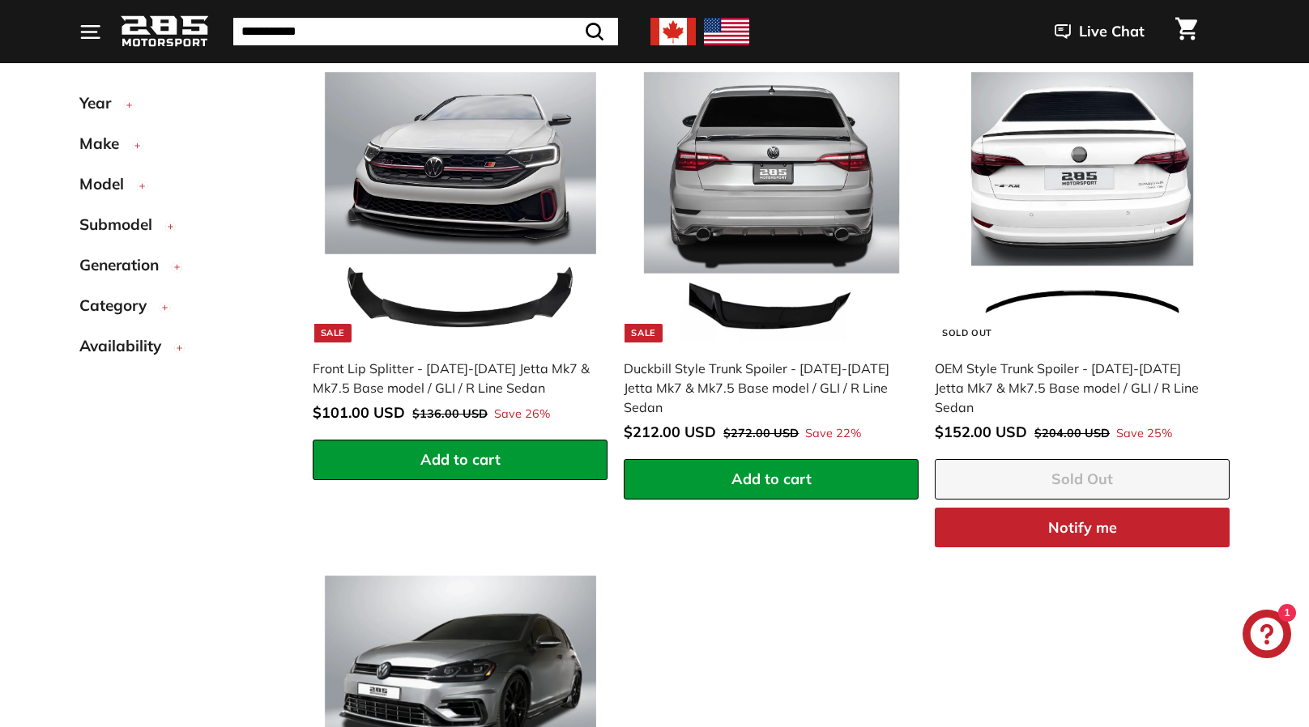
scroll to position [437, 0]
